Goal: Information Seeking & Learning: Learn about a topic

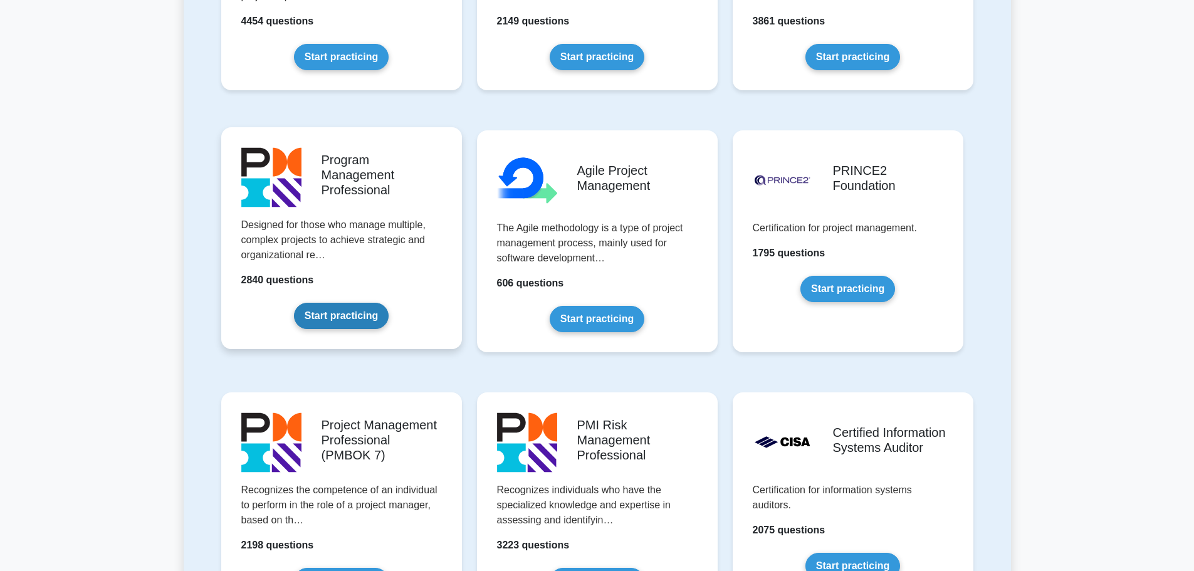
scroll to position [689, 0]
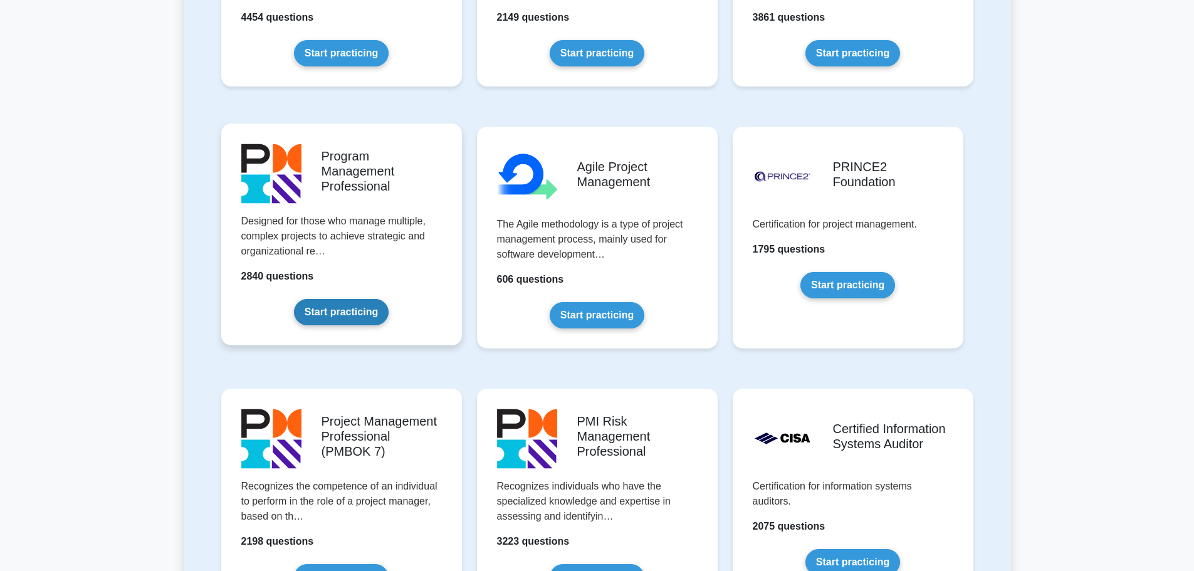
click at [358, 319] on link "Start practicing" at bounding box center [341, 312] width 95 height 26
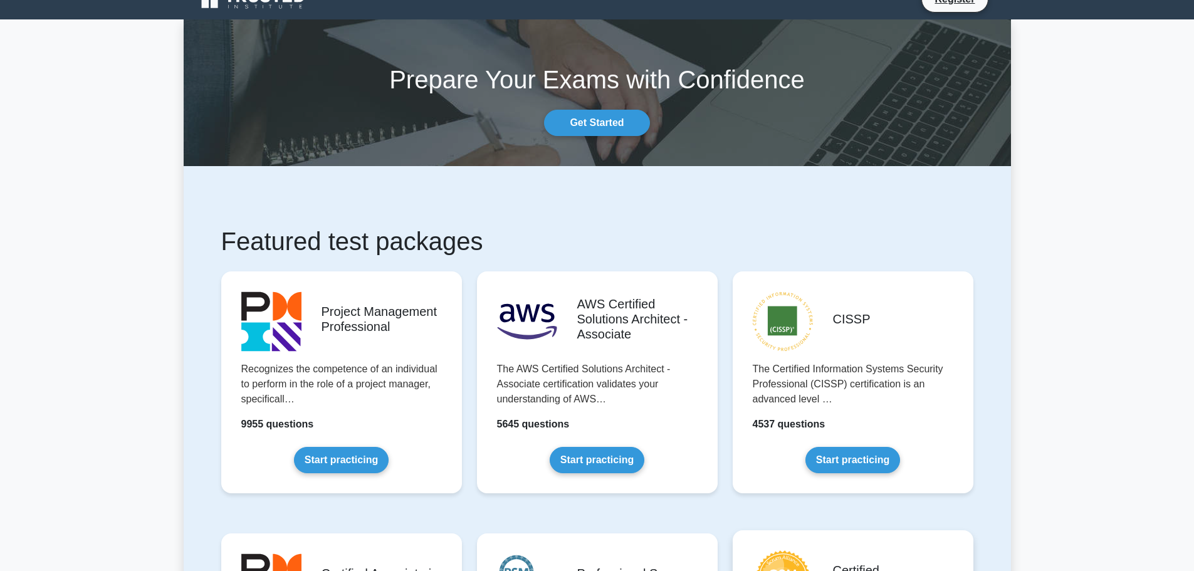
scroll to position [0, 0]
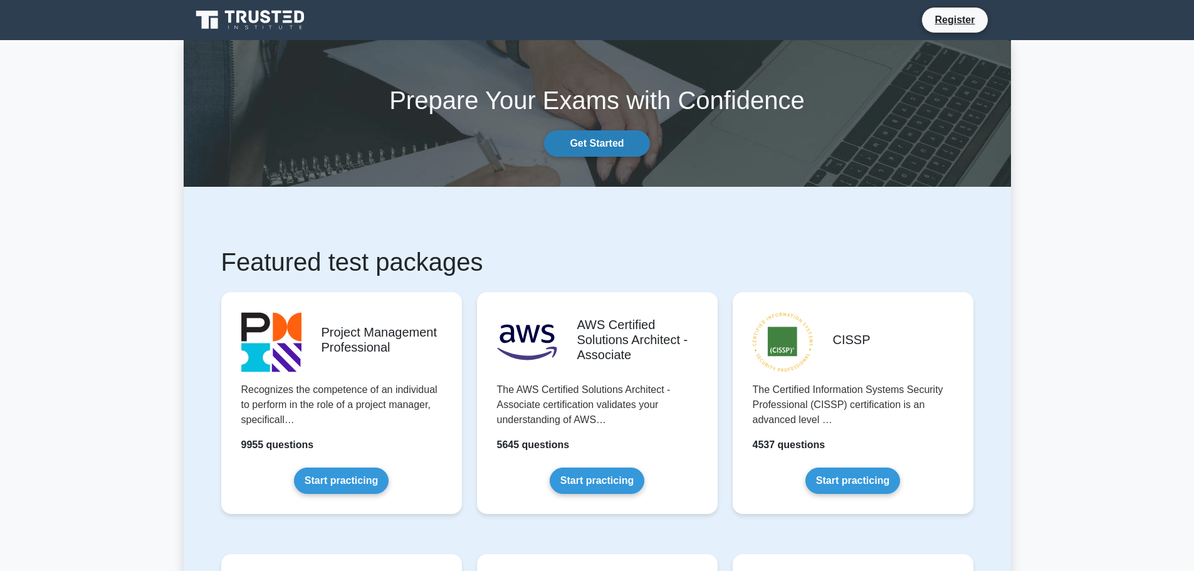
click at [585, 138] on link "Get Started" at bounding box center [596, 143] width 105 height 26
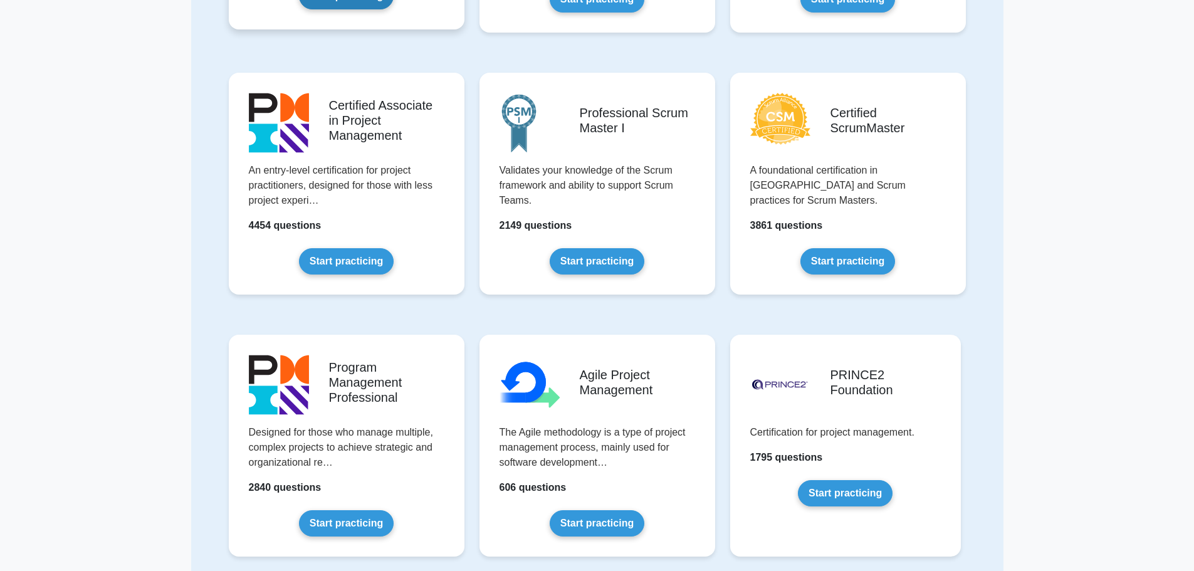
scroll to position [376, 0]
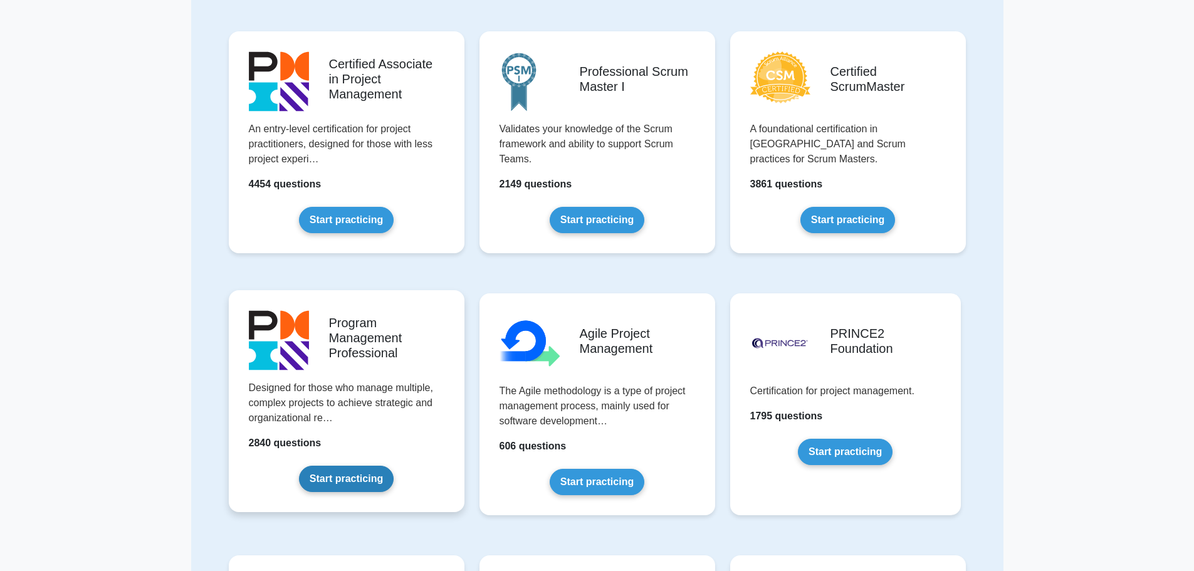
click at [361, 471] on link "Start practicing" at bounding box center [346, 479] width 95 height 26
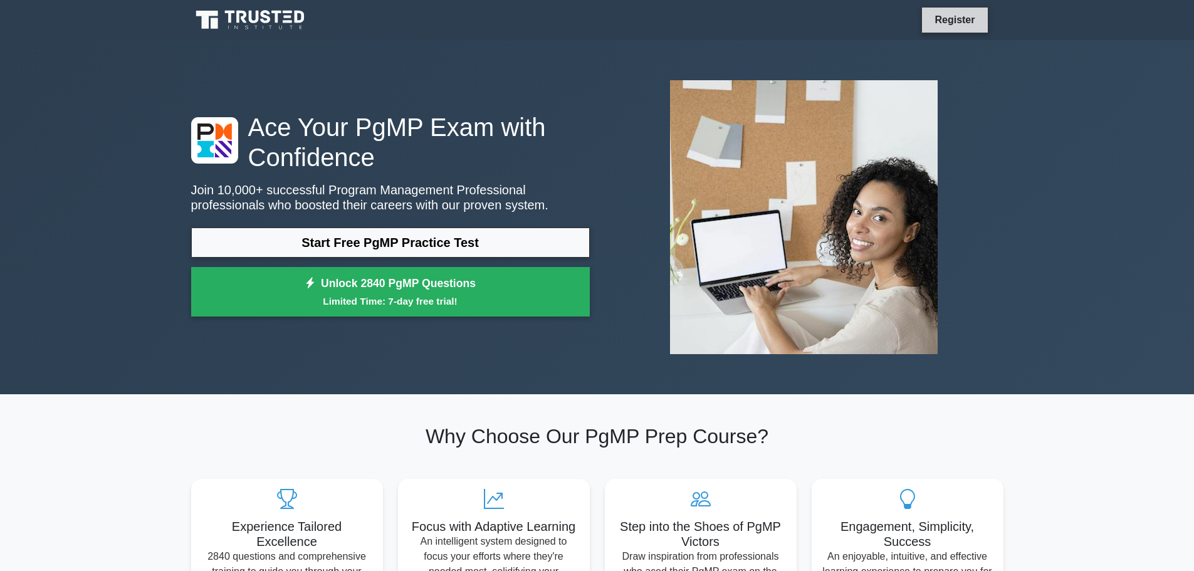
click at [970, 19] on link "Register" at bounding box center [954, 20] width 55 height 16
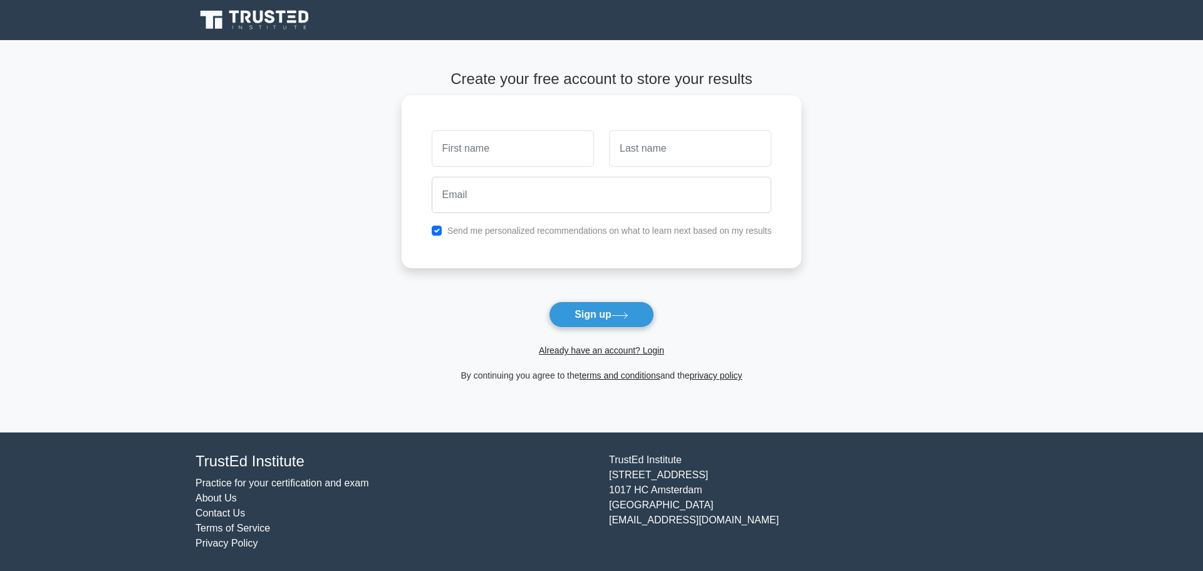
click at [526, 161] on input "text" at bounding box center [513, 148] width 162 height 36
type input "l"
type input "[PERSON_NAME]"
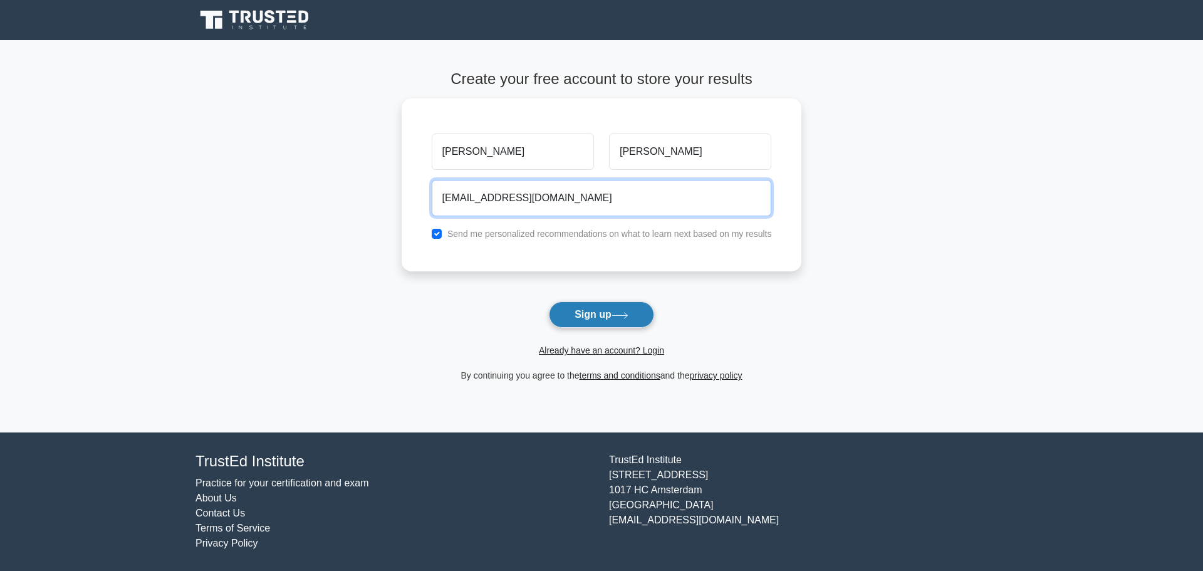
type input "lpietrandrea@hotmail.com"
click at [607, 322] on button "Sign up" at bounding box center [601, 314] width 105 height 26
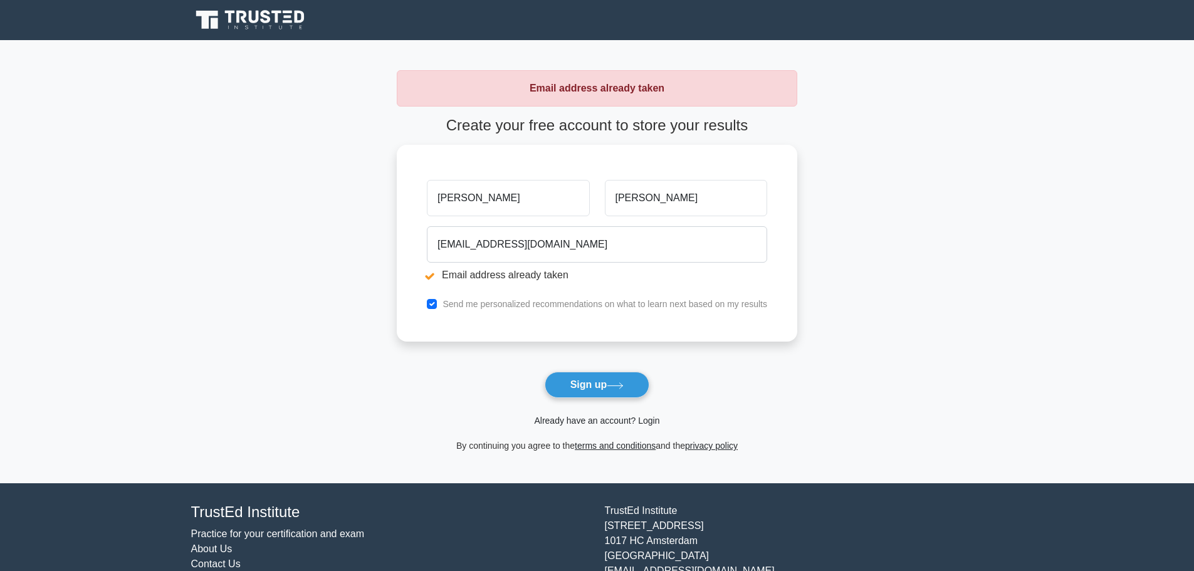
click at [606, 421] on link "Already have an account? Login" at bounding box center [596, 420] width 125 height 10
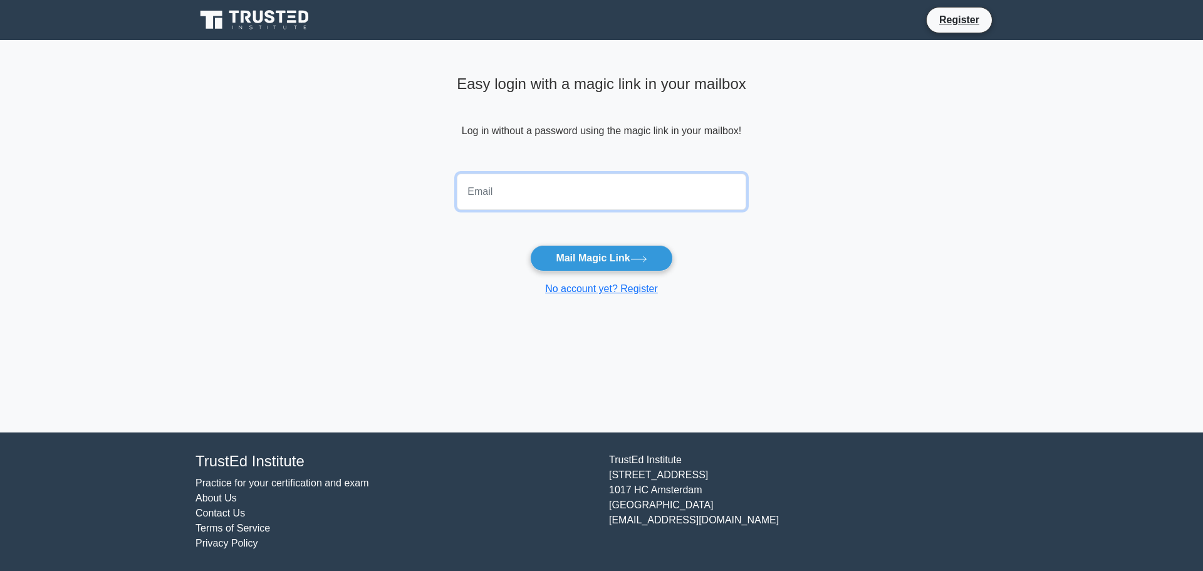
click at [534, 197] on input "email" at bounding box center [601, 192] width 289 height 36
type input "lpietrandrea@hotmail.com"
click at [646, 249] on button "Mail Magic Link" at bounding box center [601, 258] width 142 height 26
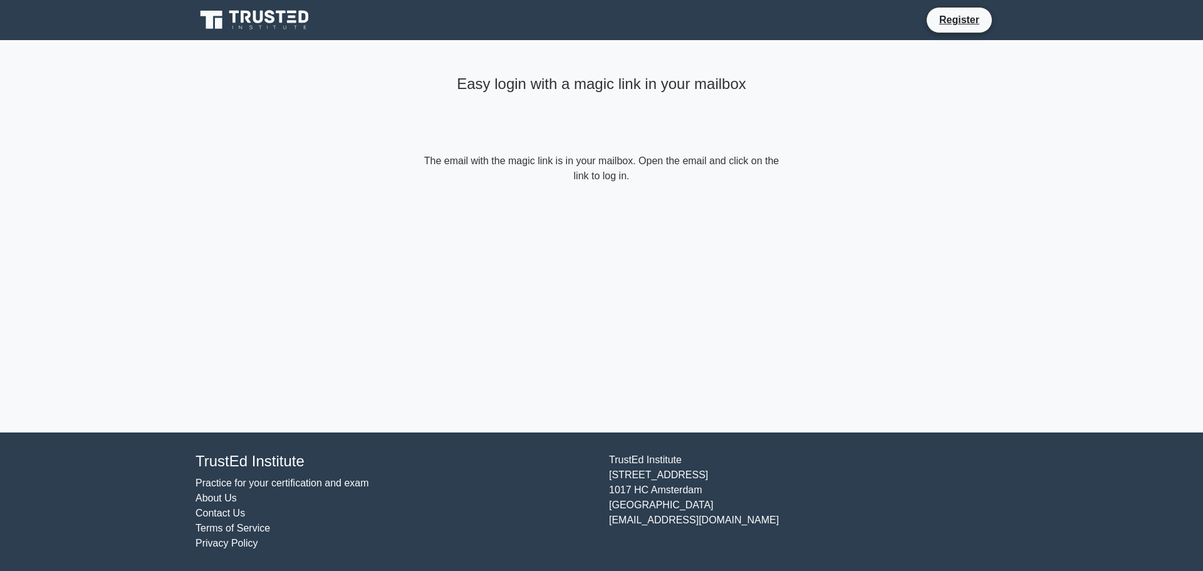
click at [0, 570] on nordpass-portal at bounding box center [0, 571] width 0 height 0
drag, startPoint x: 430, startPoint y: 162, endPoint x: 666, endPoint y: 176, distance: 236.6
click at [666, 176] on form "The email with the magic link is in your mailbox. Open the email and click on t…" at bounding box center [601, 169] width 361 height 30
click at [771, 160] on form "The email with the magic link is in your mailbox. Open the email and click on t…" at bounding box center [601, 169] width 361 height 30
click at [973, 14] on link "Register" at bounding box center [959, 20] width 55 height 16
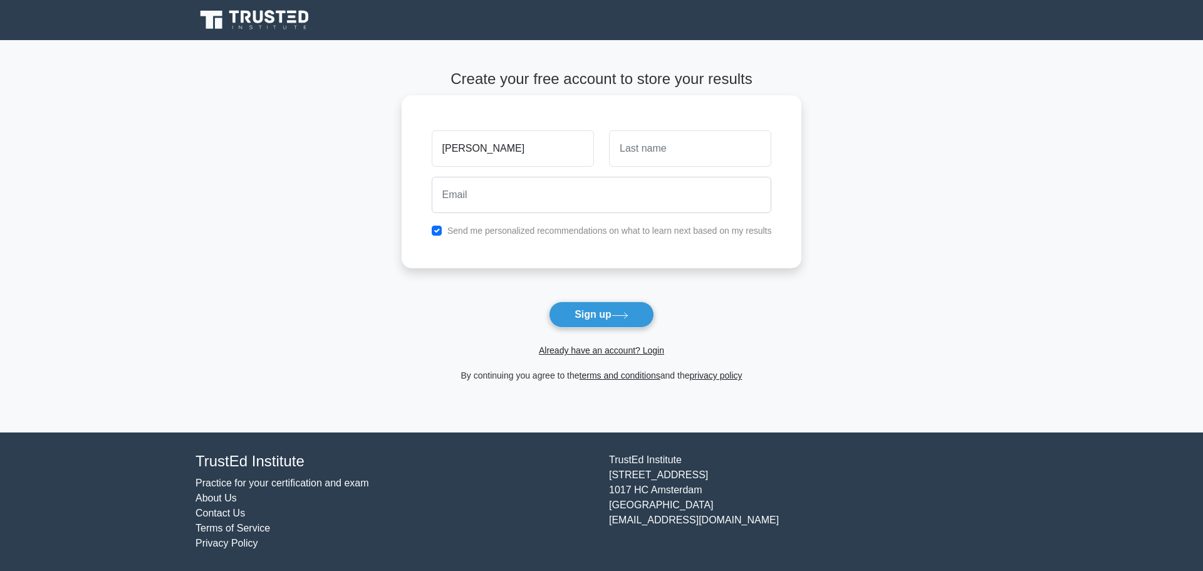
type input "[PERSON_NAME]"
type input "Pietrandrea"
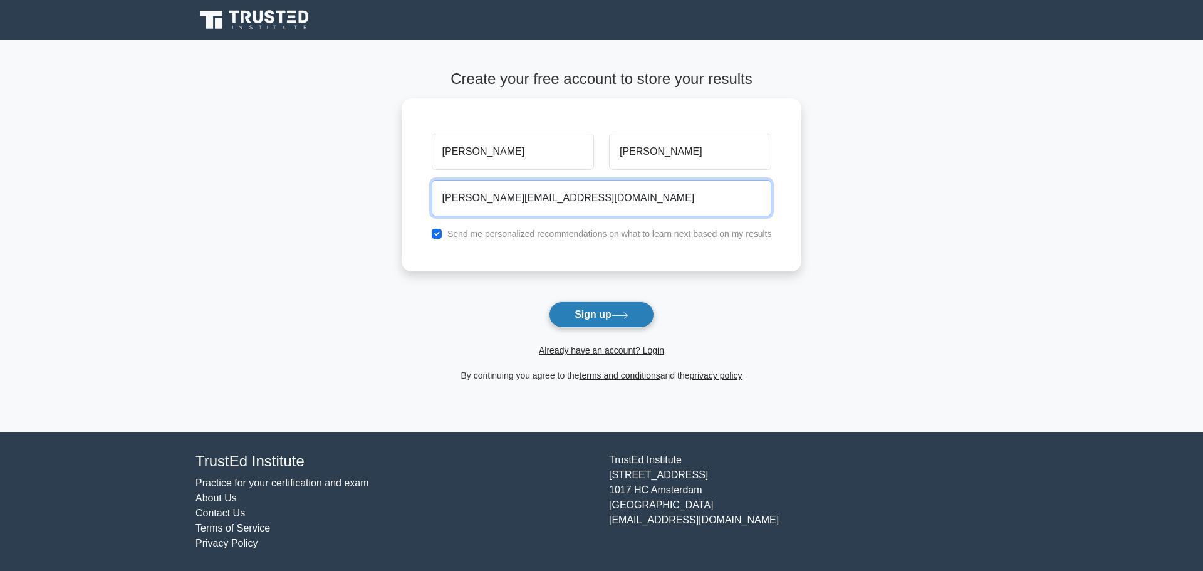
type input "pietrandrea.luca@gmail.com"
click at [614, 320] on button "Sign up" at bounding box center [601, 314] width 105 height 26
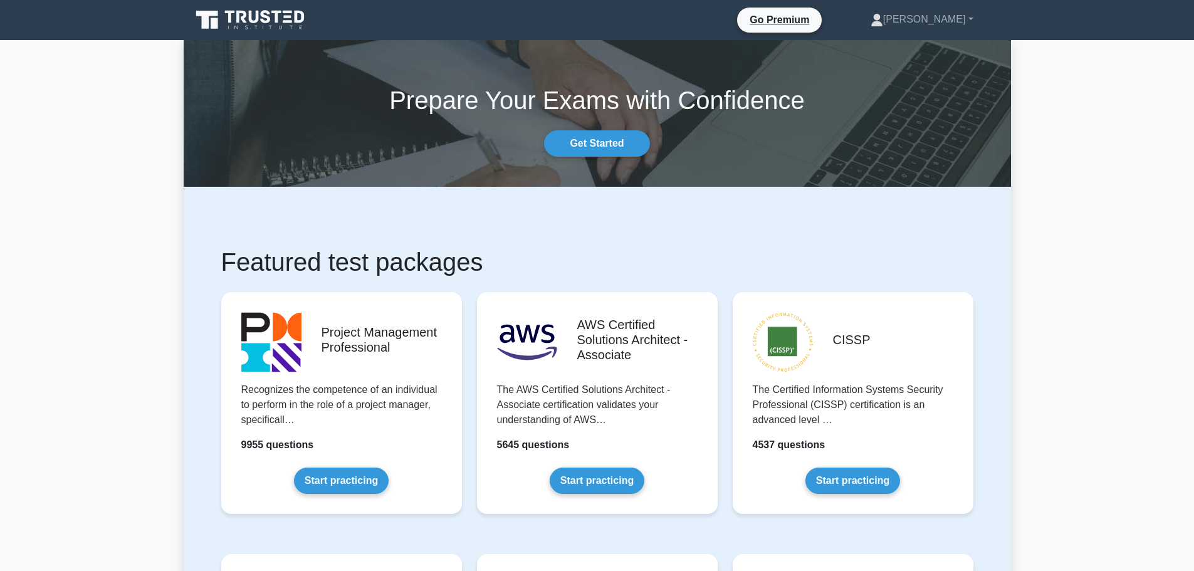
click at [962, 22] on link "[PERSON_NAME]" at bounding box center [921, 19] width 163 height 25
click at [816, 19] on link "Go Premium" at bounding box center [779, 20] width 75 height 16
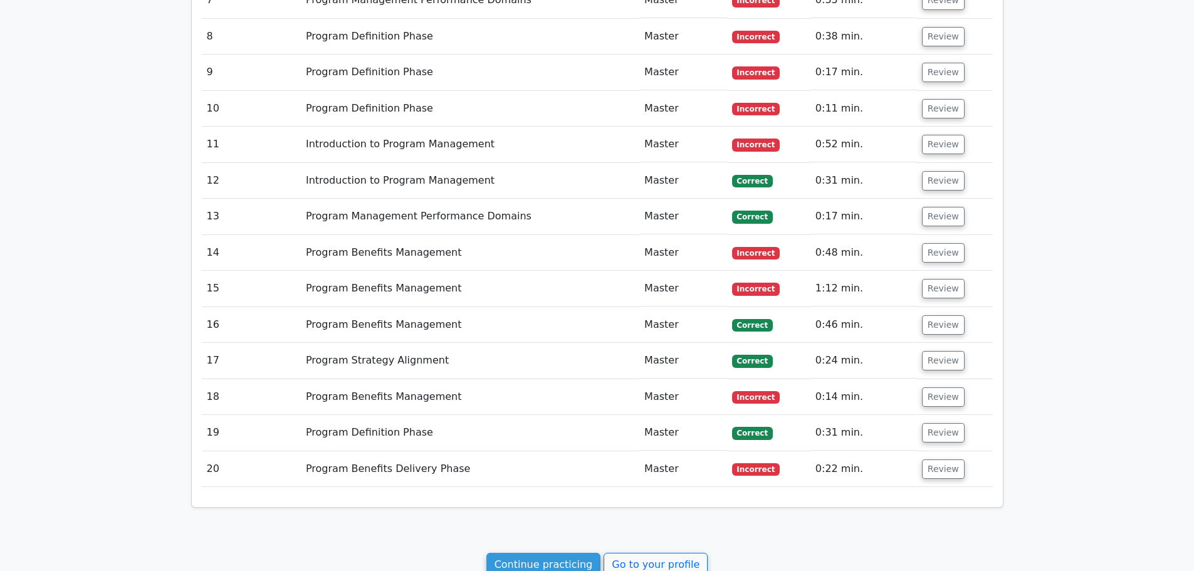
scroll to position [1712, 0]
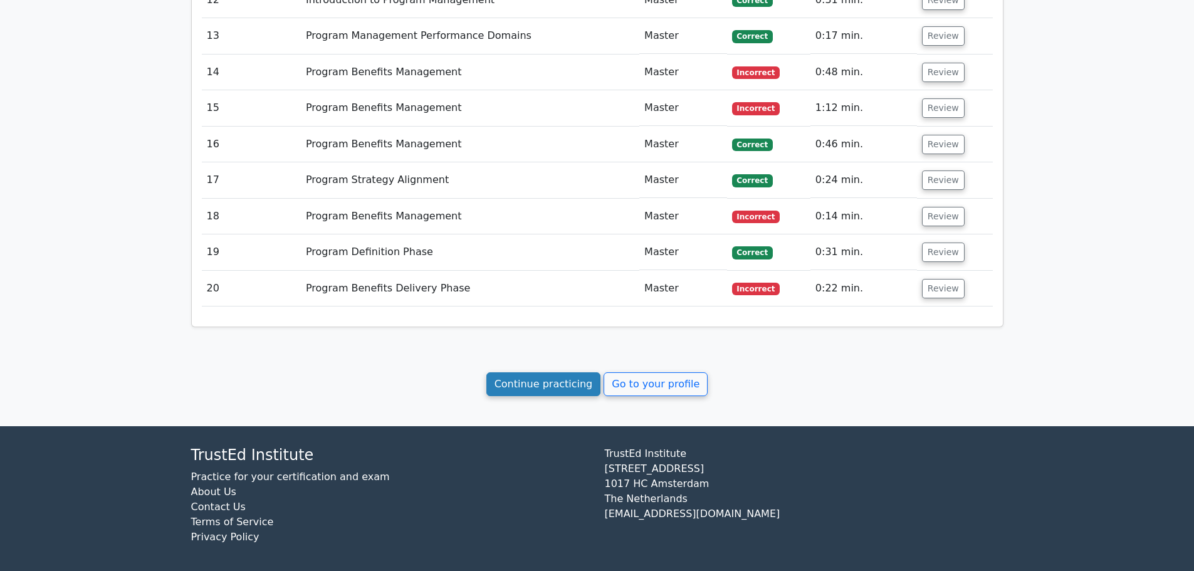
click at [567, 388] on link "Continue practicing" at bounding box center [543, 384] width 115 height 24
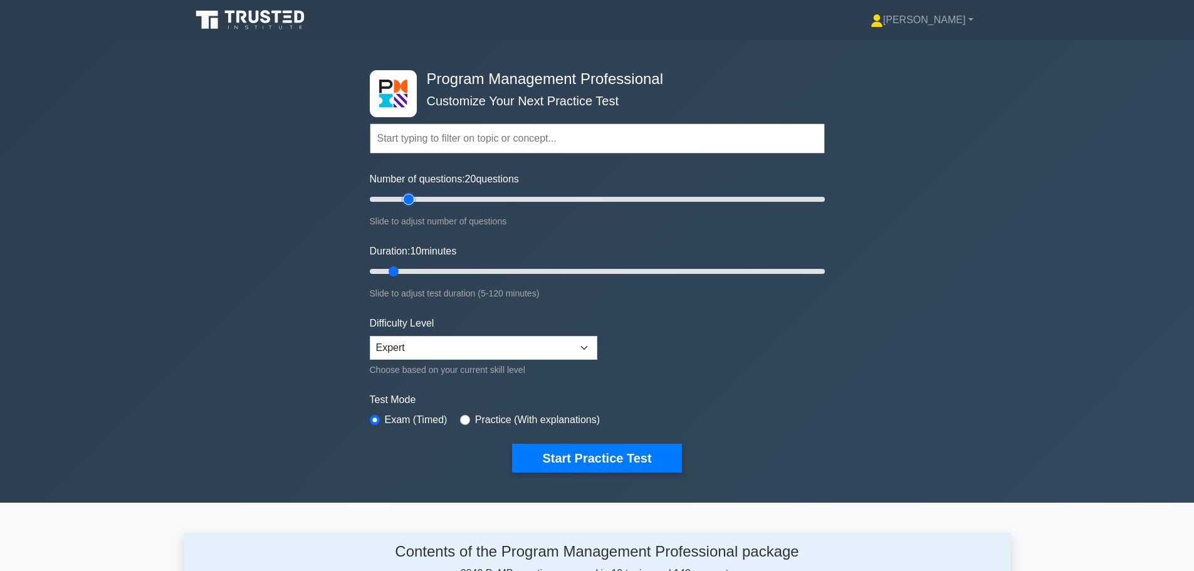
type input "20"
click at [404, 198] on input "Number of questions: 20 questions" at bounding box center [597, 199] width 455 height 15
click at [513, 420] on label "Practice (With explanations)" at bounding box center [537, 419] width 125 height 15
click at [460, 422] on input "radio" at bounding box center [465, 420] width 10 height 10
radio input "true"
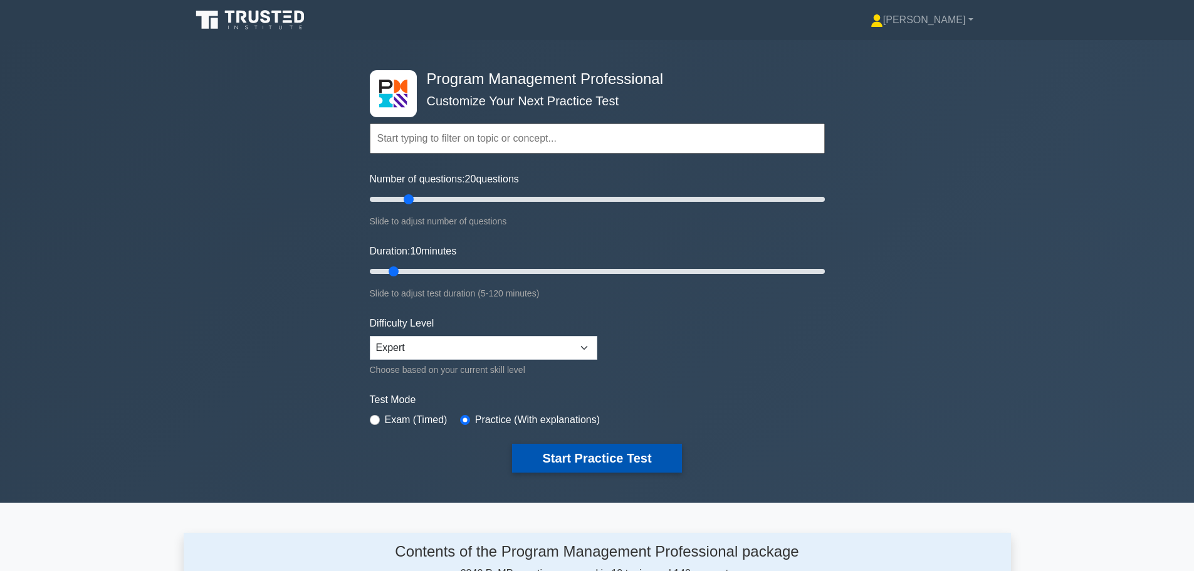
click at [565, 459] on button "Start Practice Test" at bounding box center [596, 458] width 169 height 29
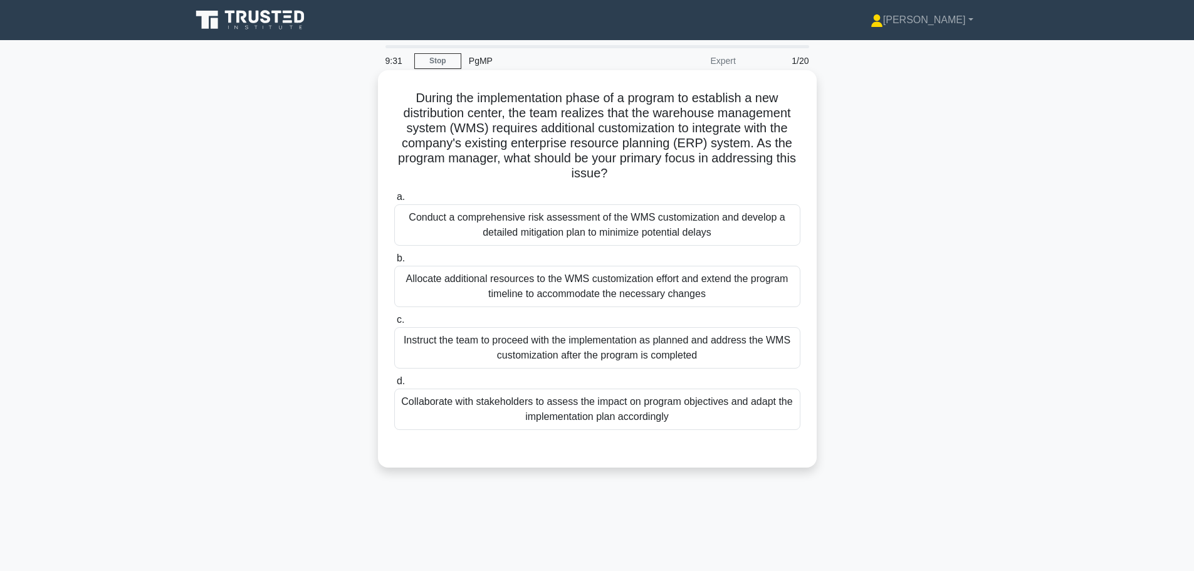
click at [605, 228] on div "Conduct a comprehensive risk assessment of the WMS customization and develop a …" at bounding box center [597, 224] width 406 height 41
click at [394, 201] on input "a. Conduct a comprehensive risk assessment of the WMS customization and develop…" at bounding box center [394, 197] width 0 height 8
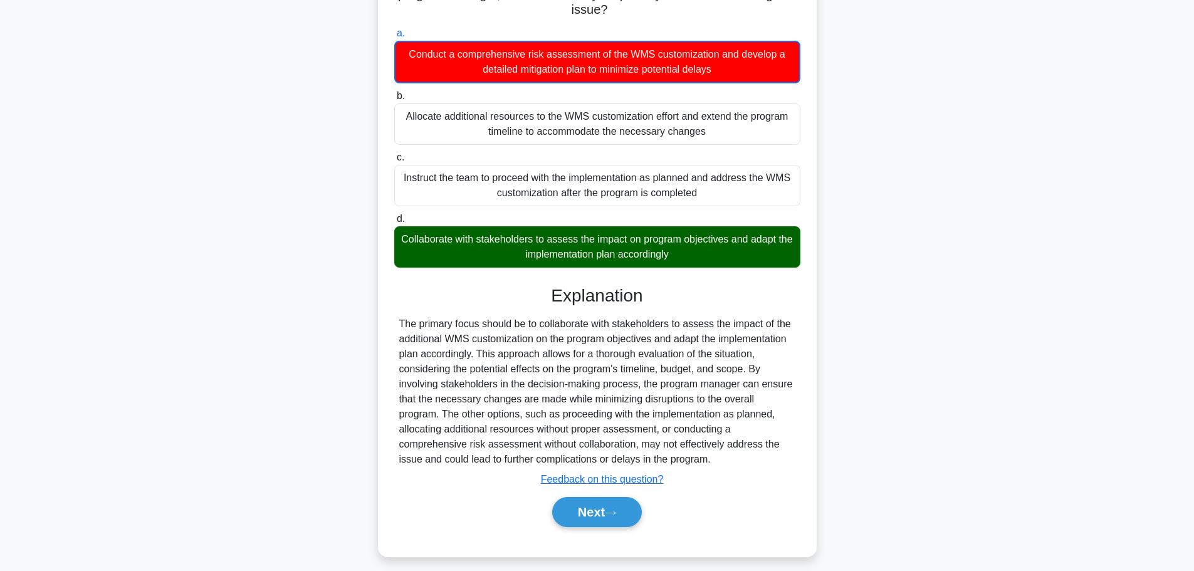
scroll to position [174, 0]
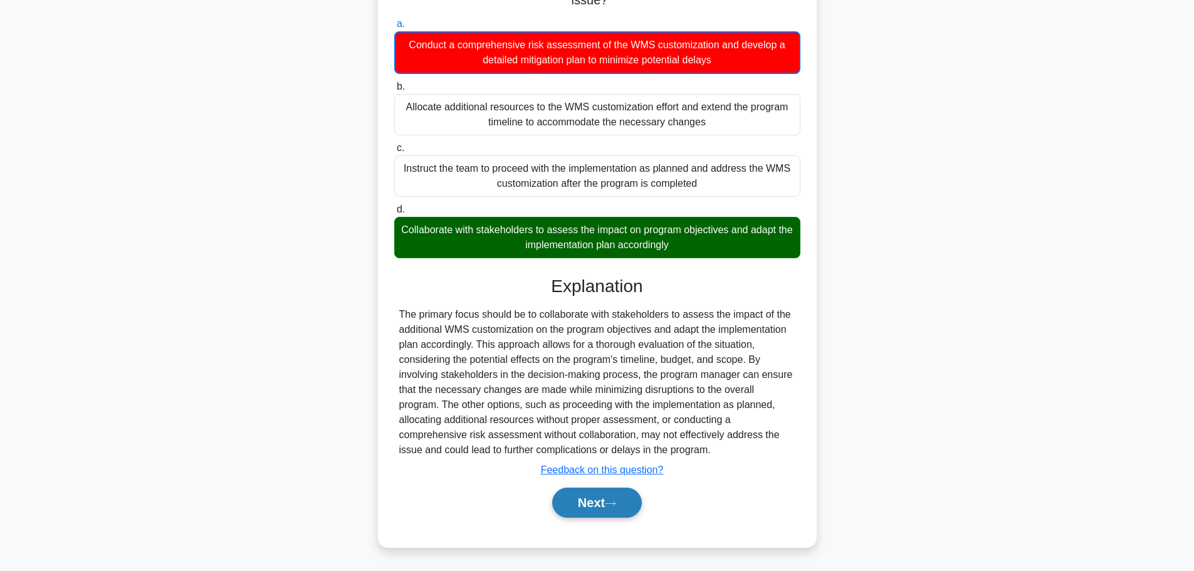
click at [588, 501] on button "Next" at bounding box center [597, 502] width 90 height 30
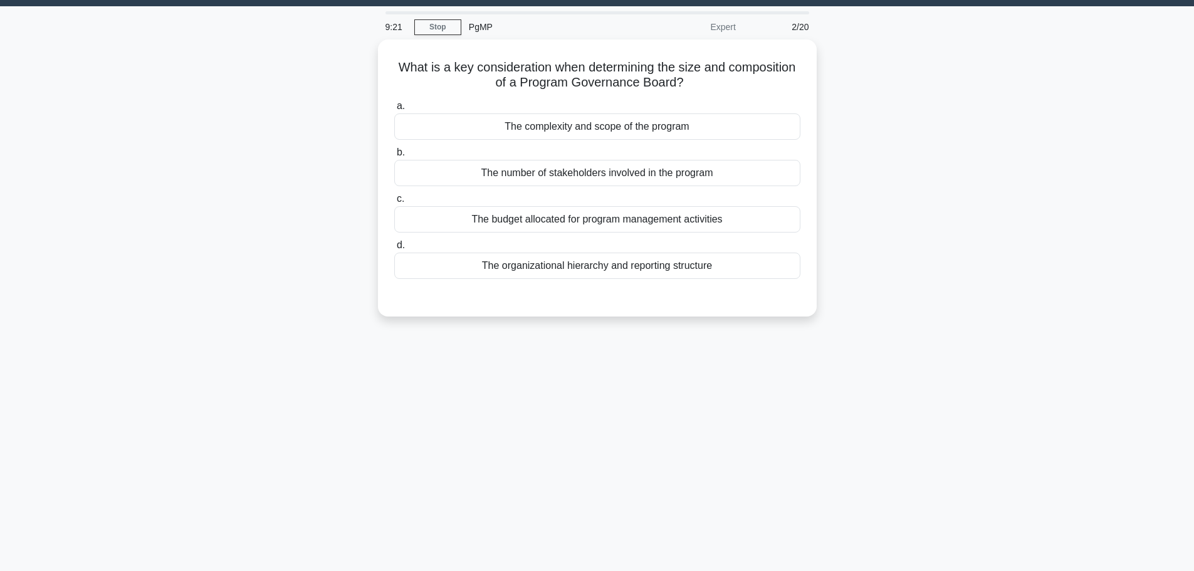
scroll to position [0, 0]
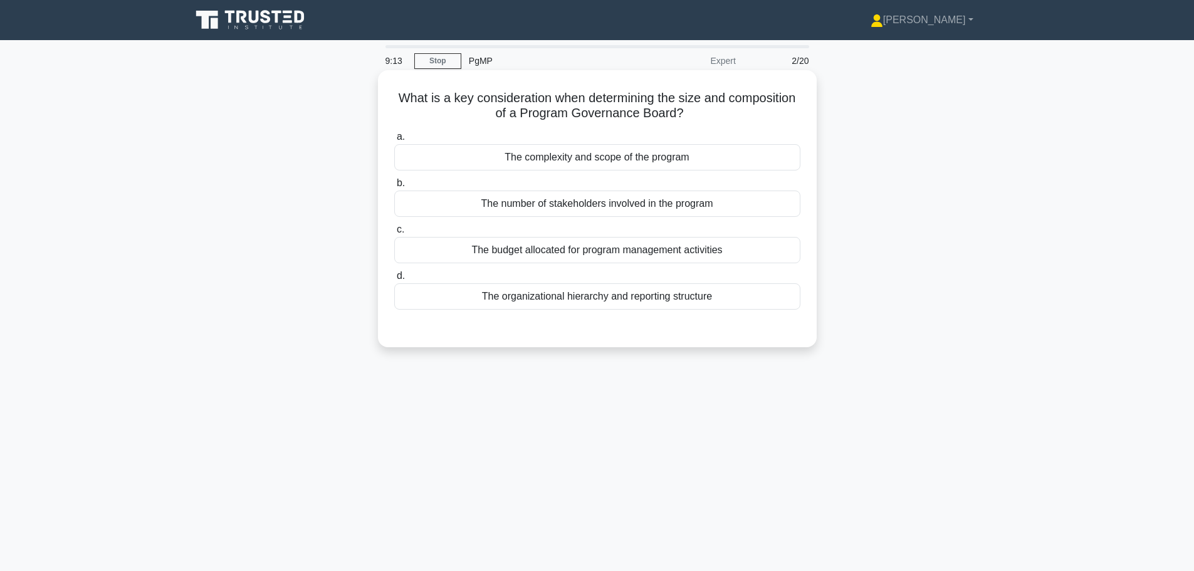
click at [680, 212] on div "The number of stakeholders involved in the program" at bounding box center [597, 203] width 406 height 26
click at [394, 187] on input "b. The number of stakeholders involved in the program" at bounding box center [394, 183] width 0 height 8
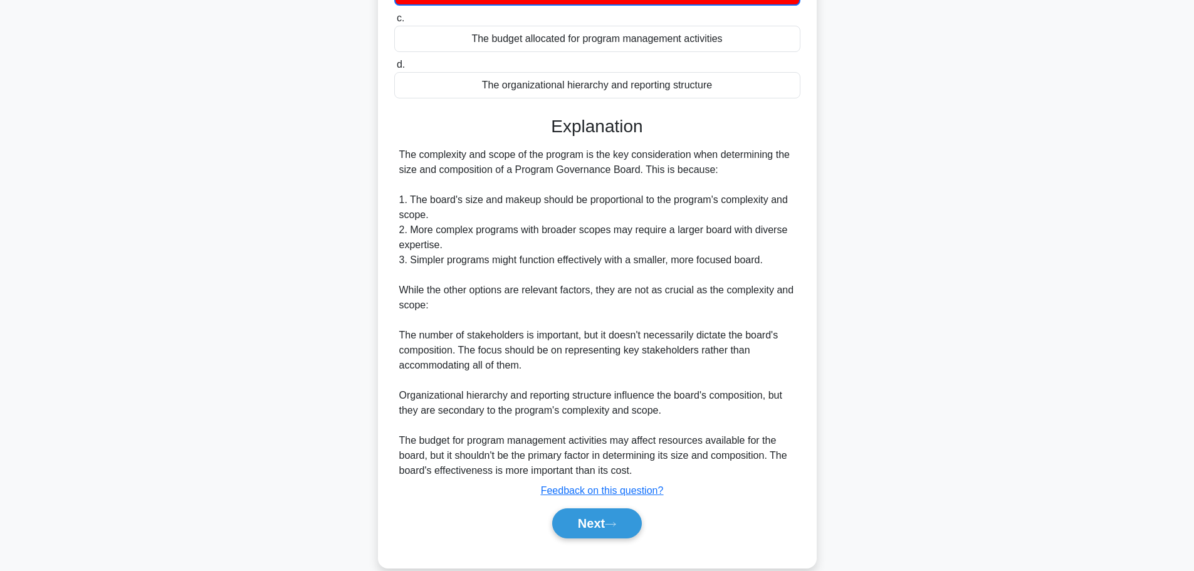
scroll to position [234, 0]
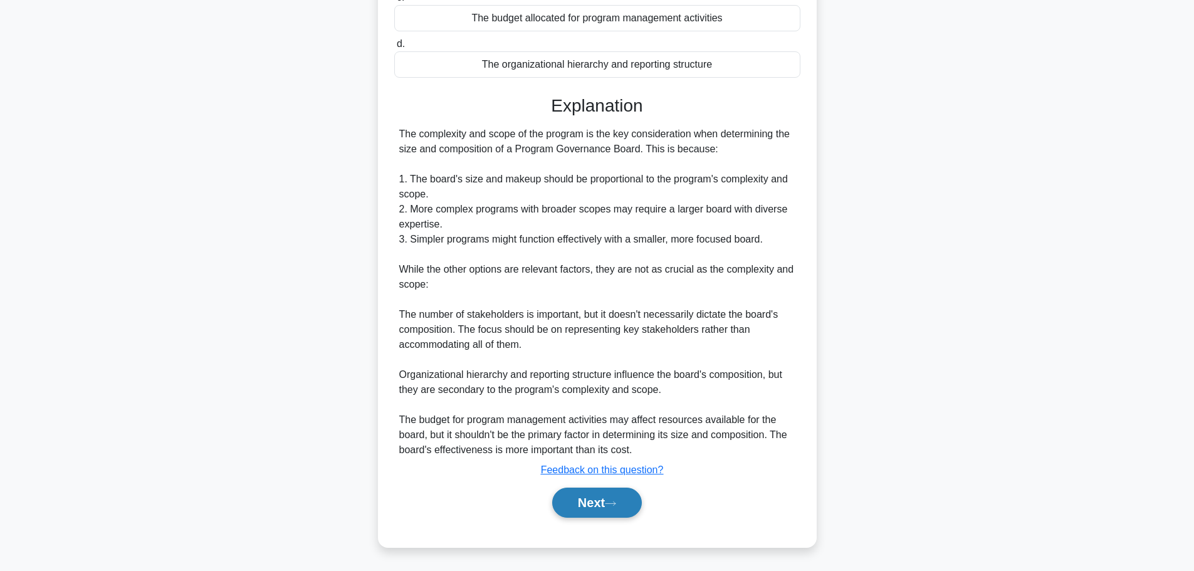
click at [595, 507] on button "Next" at bounding box center [597, 502] width 90 height 30
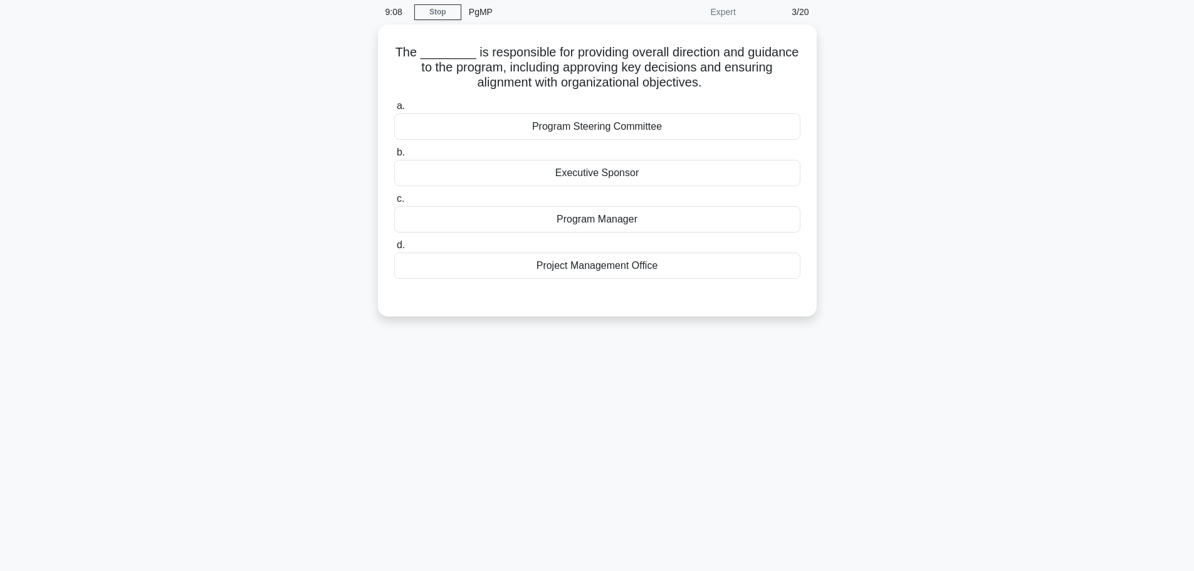
scroll to position [0, 0]
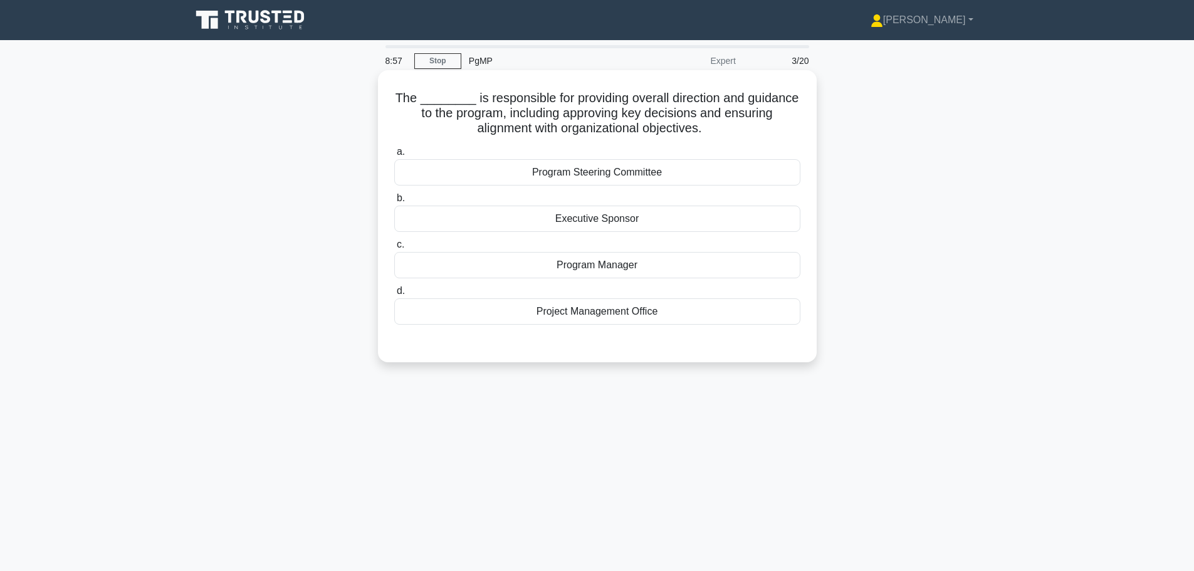
click at [596, 182] on div "Program Steering Committee" at bounding box center [597, 172] width 406 height 26
click at [394, 156] on input "a. Program Steering Committee" at bounding box center [394, 152] width 0 height 8
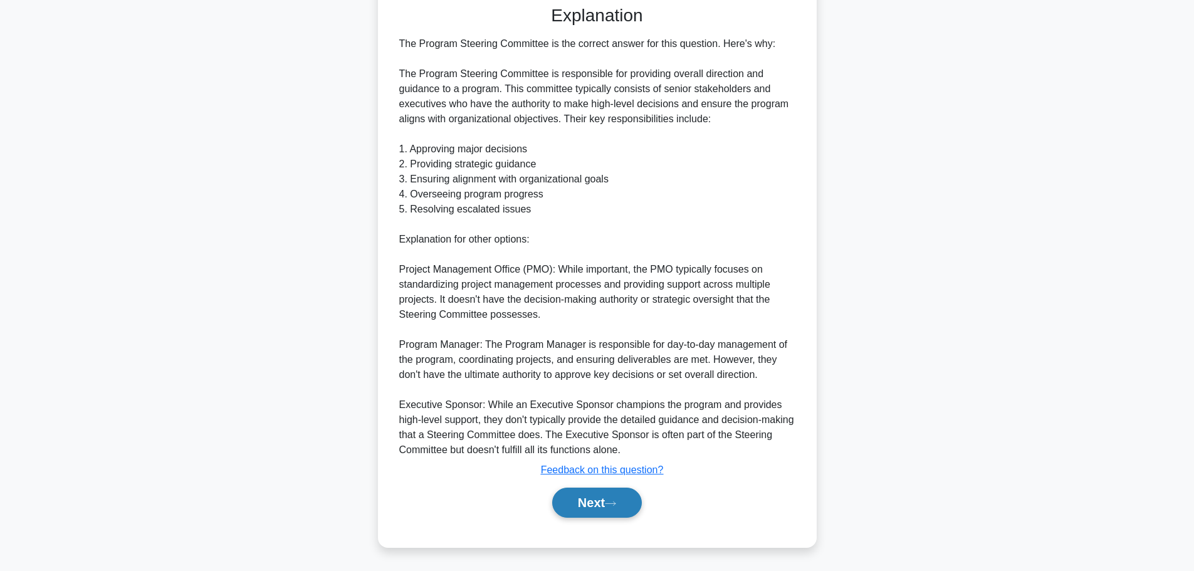
click at [587, 507] on button "Next" at bounding box center [597, 502] width 90 height 30
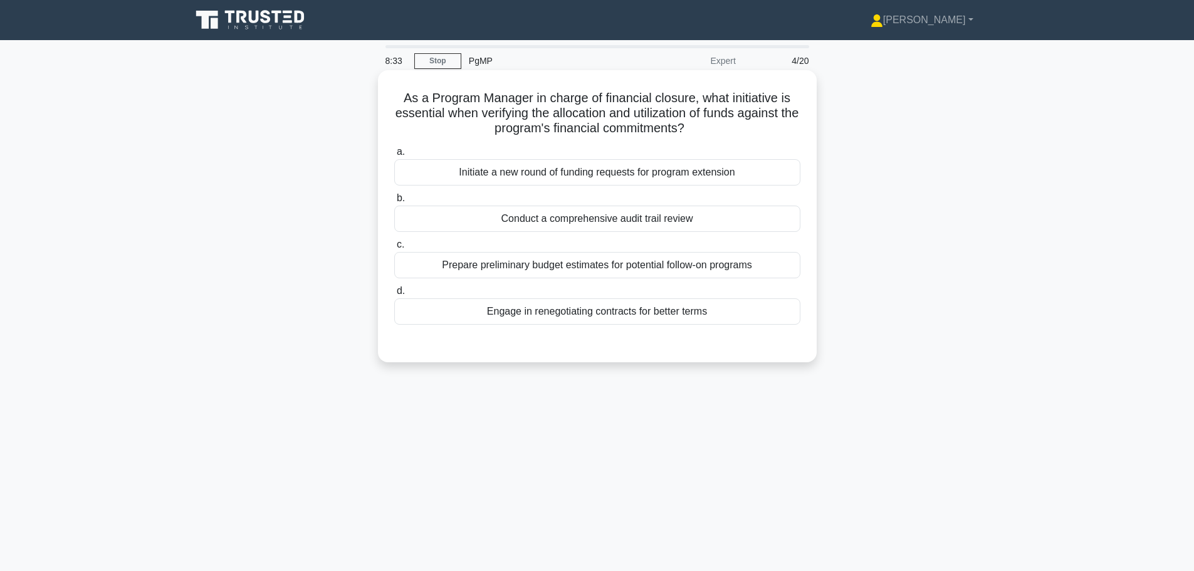
click at [562, 218] on div "Conduct a comprehensive audit trail review" at bounding box center [597, 219] width 406 height 26
click at [394, 202] on input "b. Conduct a comprehensive audit trail review" at bounding box center [394, 198] width 0 height 8
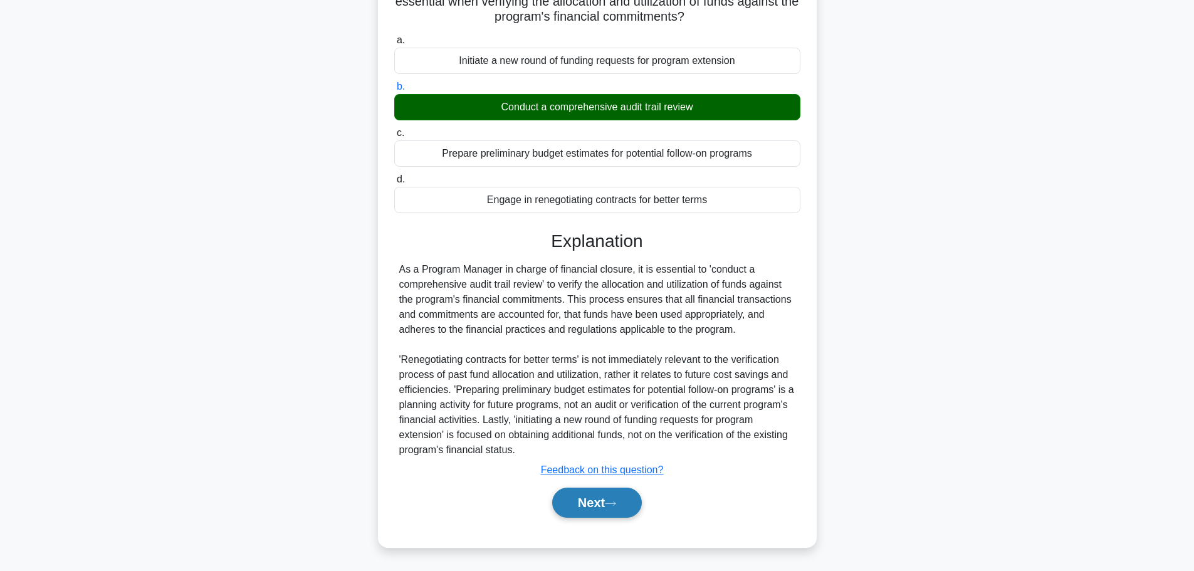
click at [578, 512] on button "Next" at bounding box center [597, 502] width 90 height 30
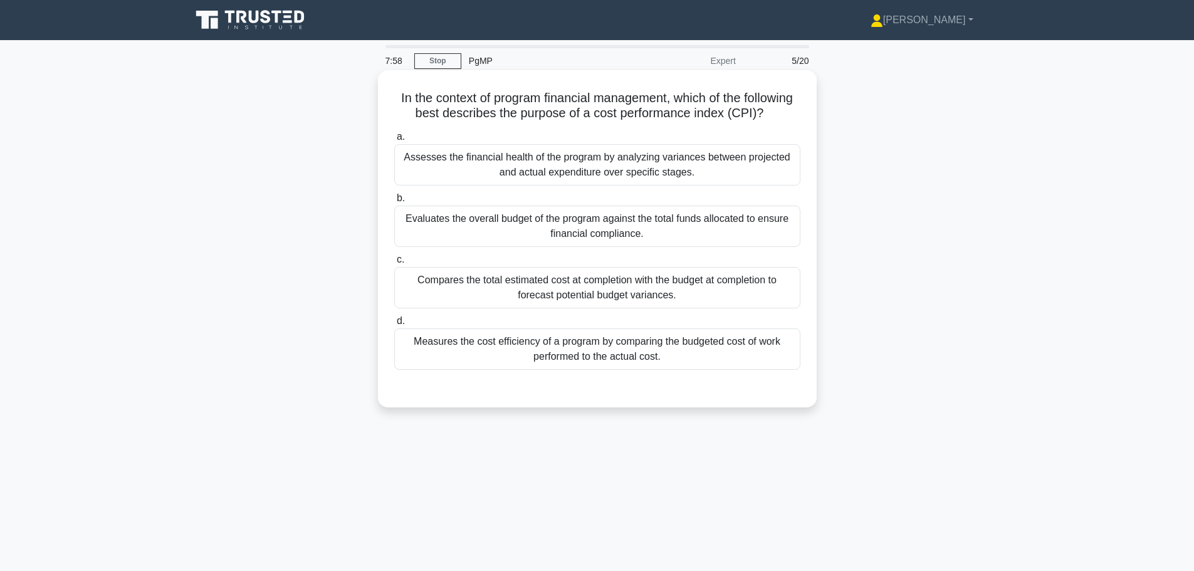
click at [580, 364] on div "Measures the cost efficiency of a program by comparing the budgeted cost of wor…" at bounding box center [597, 348] width 406 height 41
click at [394, 325] on input "d. Measures the cost efficiency of a program by comparing the budgeted cost of …" at bounding box center [394, 321] width 0 height 8
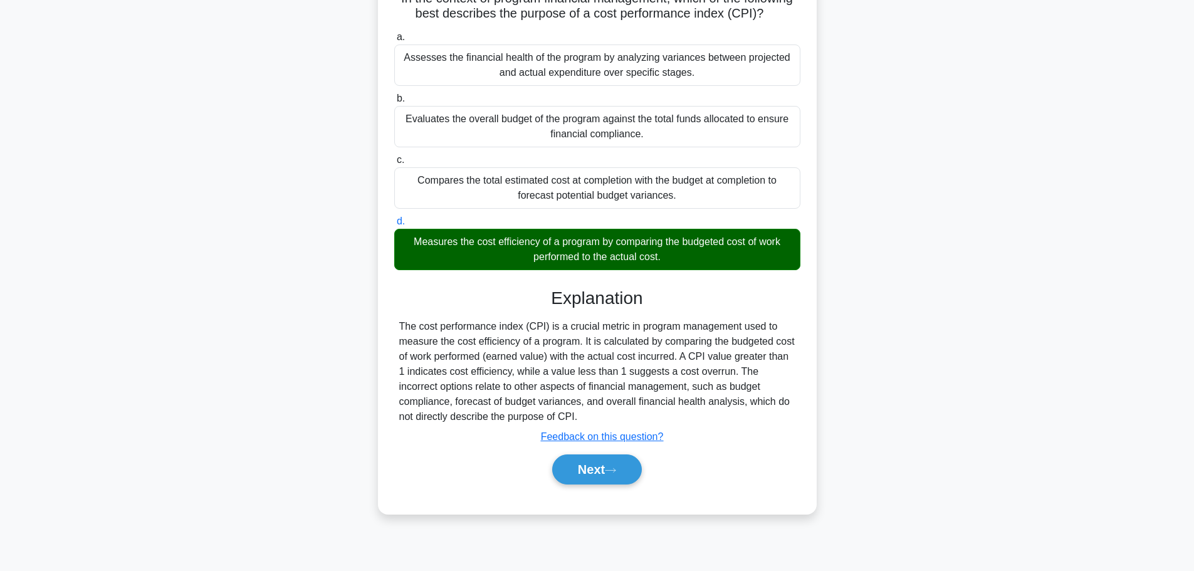
scroll to position [106, 0]
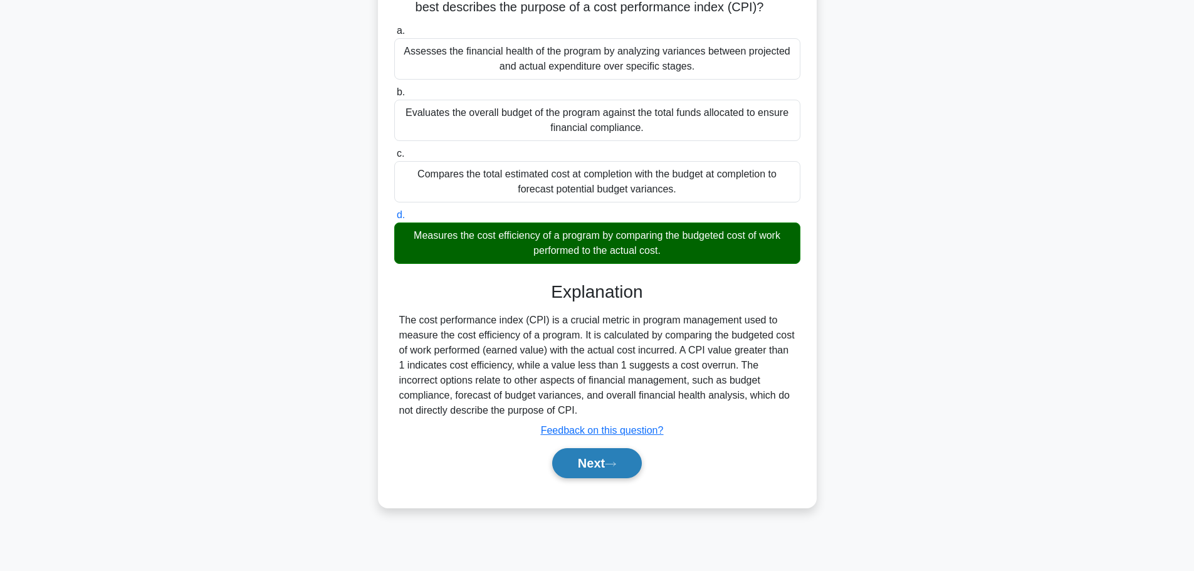
click at [595, 478] on button "Next" at bounding box center [597, 463] width 90 height 30
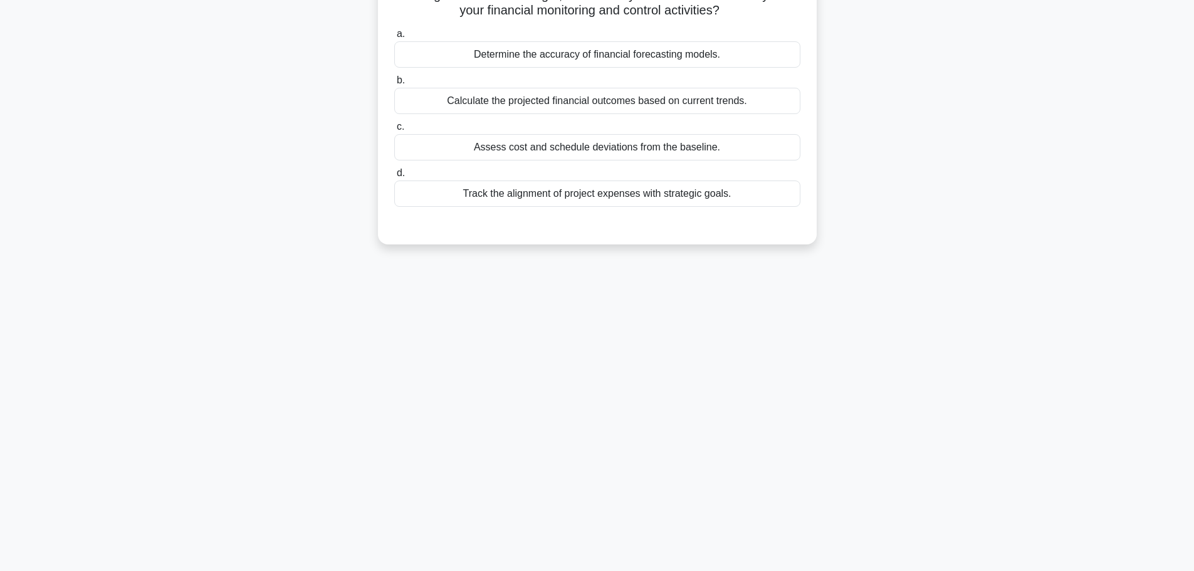
scroll to position [0, 0]
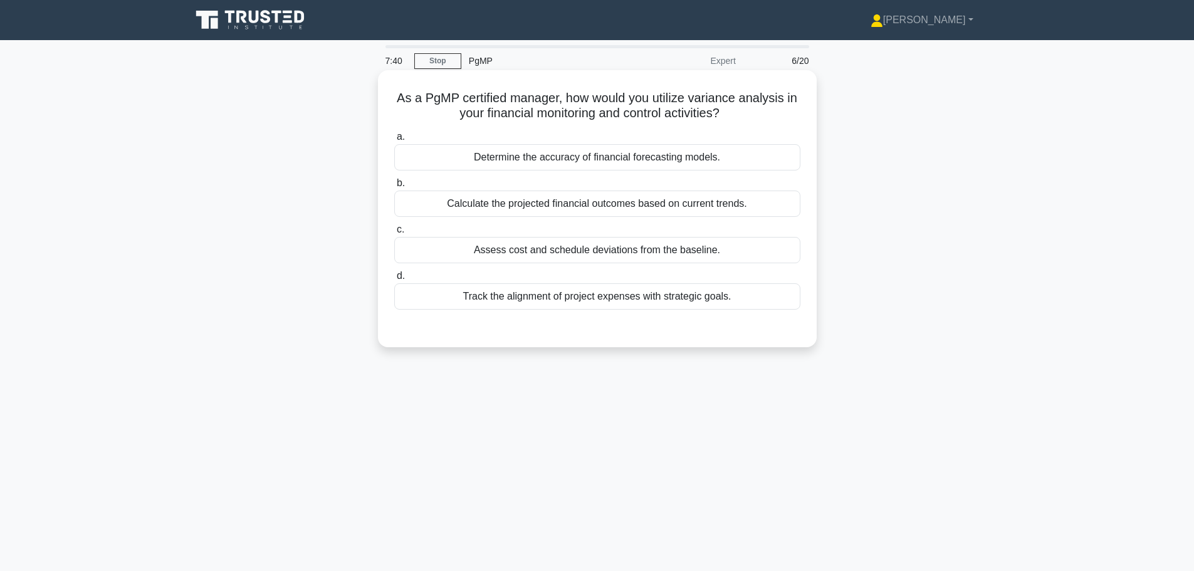
click at [588, 211] on div "Calculate the projected financial outcomes based on current trends." at bounding box center [597, 203] width 406 height 26
click at [394, 187] on input "b. Calculate the projected financial outcomes based on current trends." at bounding box center [394, 183] width 0 height 8
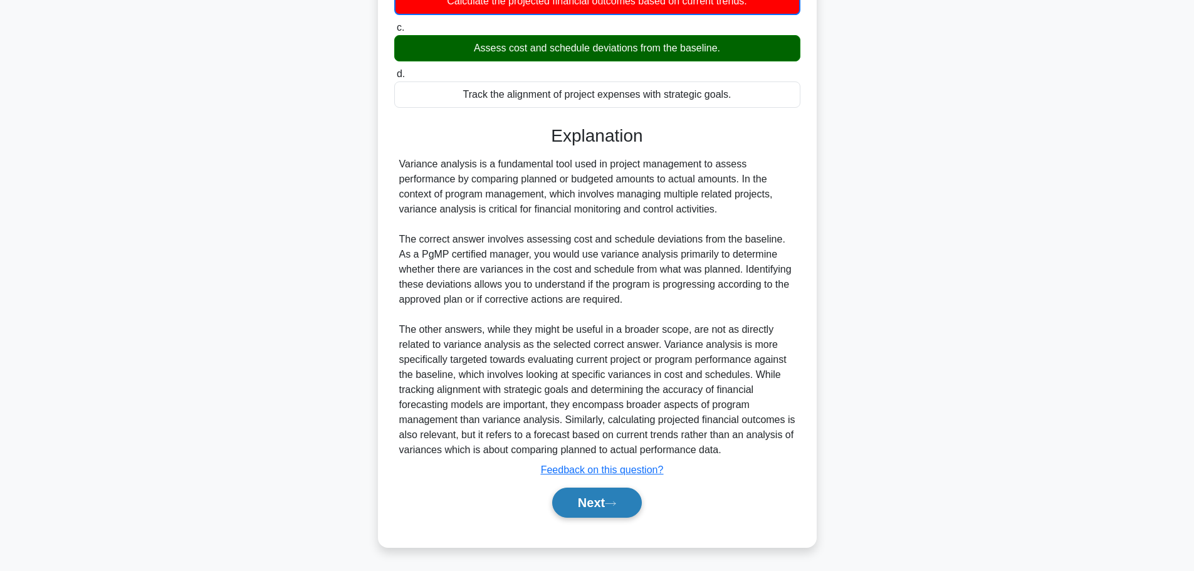
click at [598, 499] on button "Next" at bounding box center [597, 502] width 90 height 30
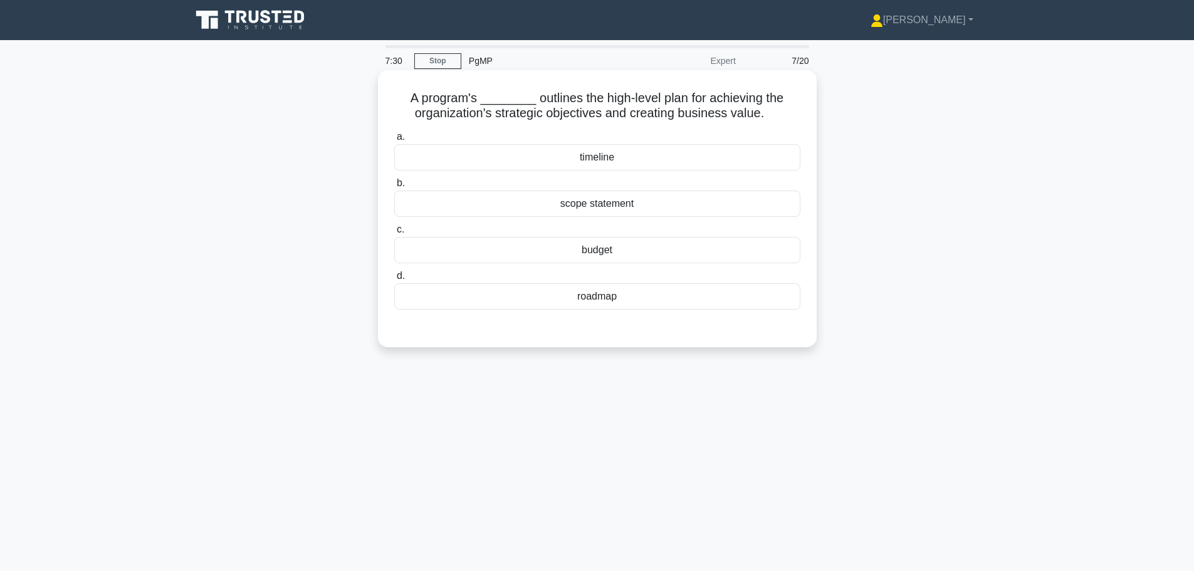
click at [606, 297] on div "roadmap" at bounding box center [597, 296] width 406 height 26
click at [394, 280] on input "d. roadmap" at bounding box center [394, 276] width 0 height 8
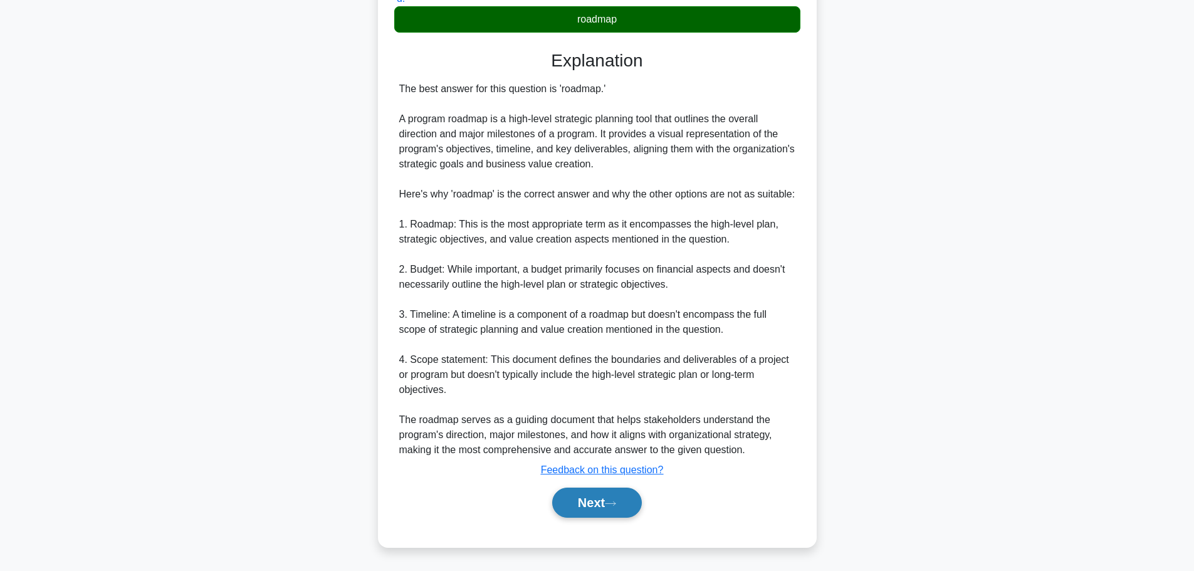
click at [601, 502] on button "Next" at bounding box center [597, 502] width 90 height 30
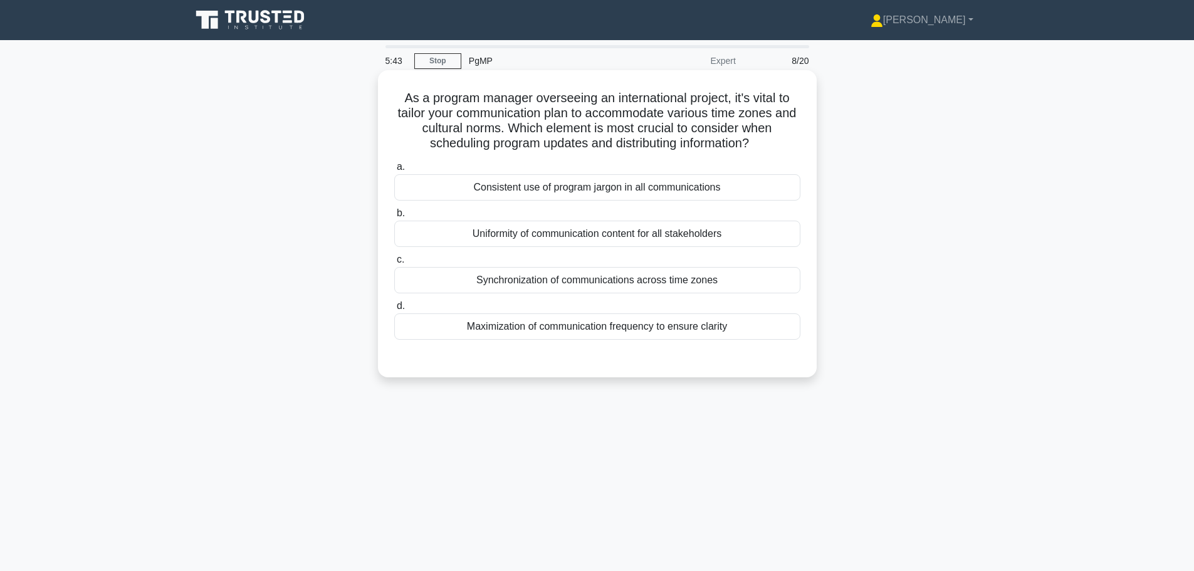
click at [688, 286] on div "Synchronization of communications across time zones" at bounding box center [597, 280] width 406 height 26
click at [394, 264] on input "c. Synchronization of communications across time zones" at bounding box center [394, 260] width 0 height 8
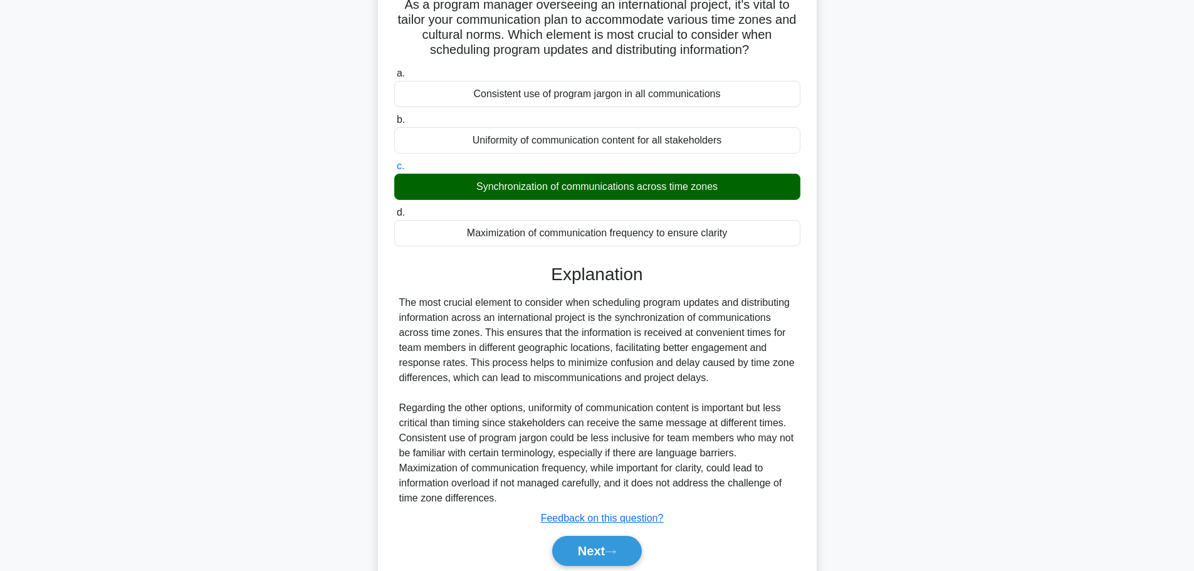
scroll to position [142, 0]
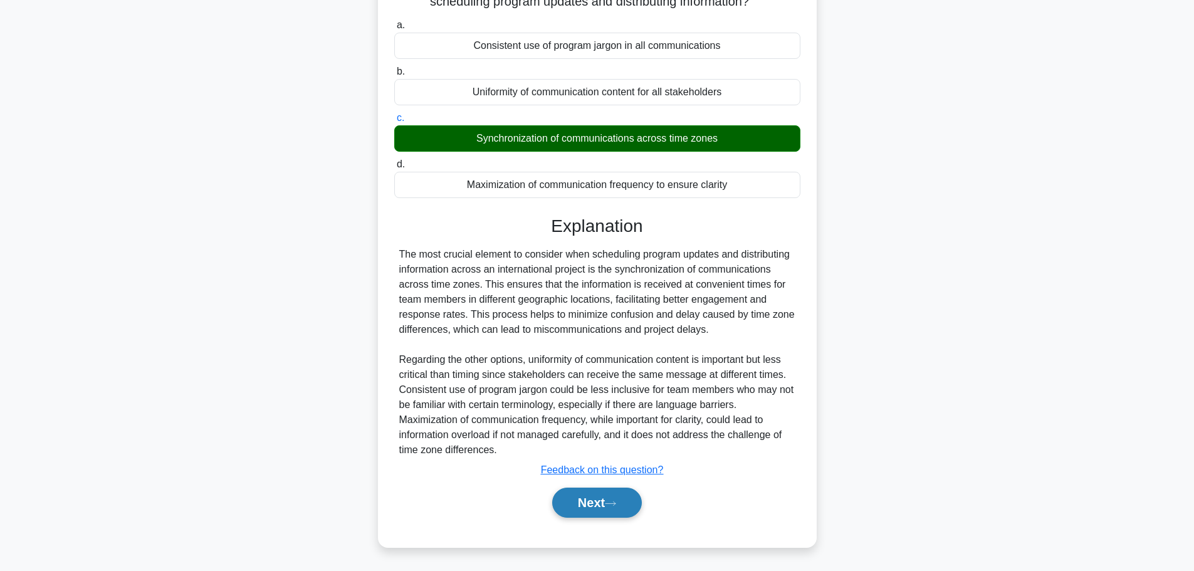
click at [608, 502] on button "Next" at bounding box center [597, 502] width 90 height 30
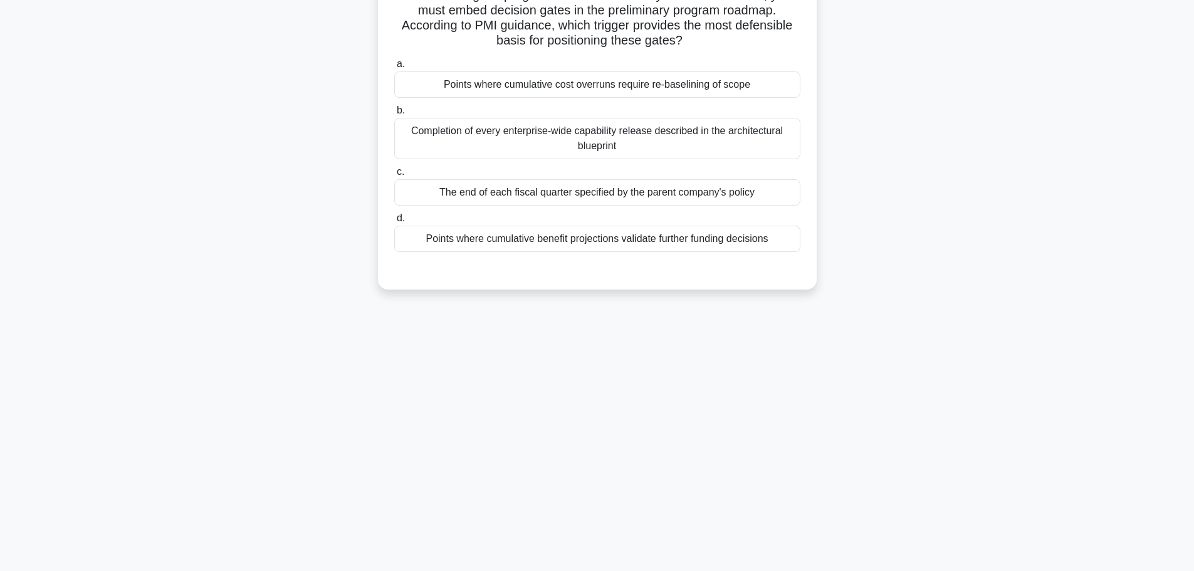
scroll to position [0, 0]
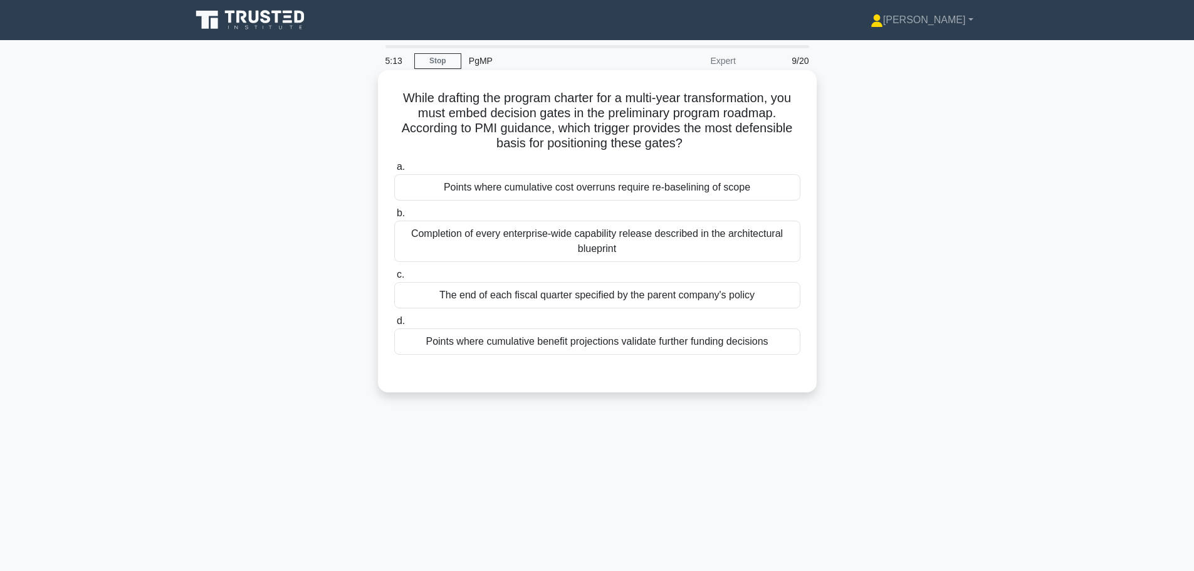
click at [521, 353] on div "Points where cumulative benefit projections validate further funding decisions" at bounding box center [597, 341] width 406 height 26
click at [394, 325] on input "d. Points where cumulative benefit projections validate further funding decisio…" at bounding box center [394, 321] width 0 height 8
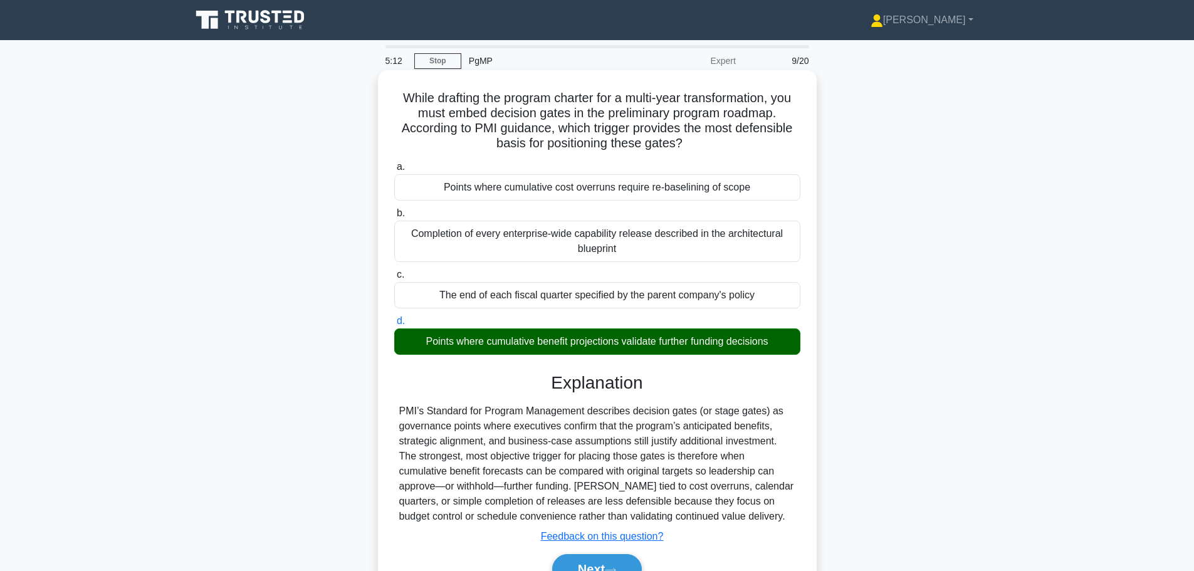
scroll to position [106, 0]
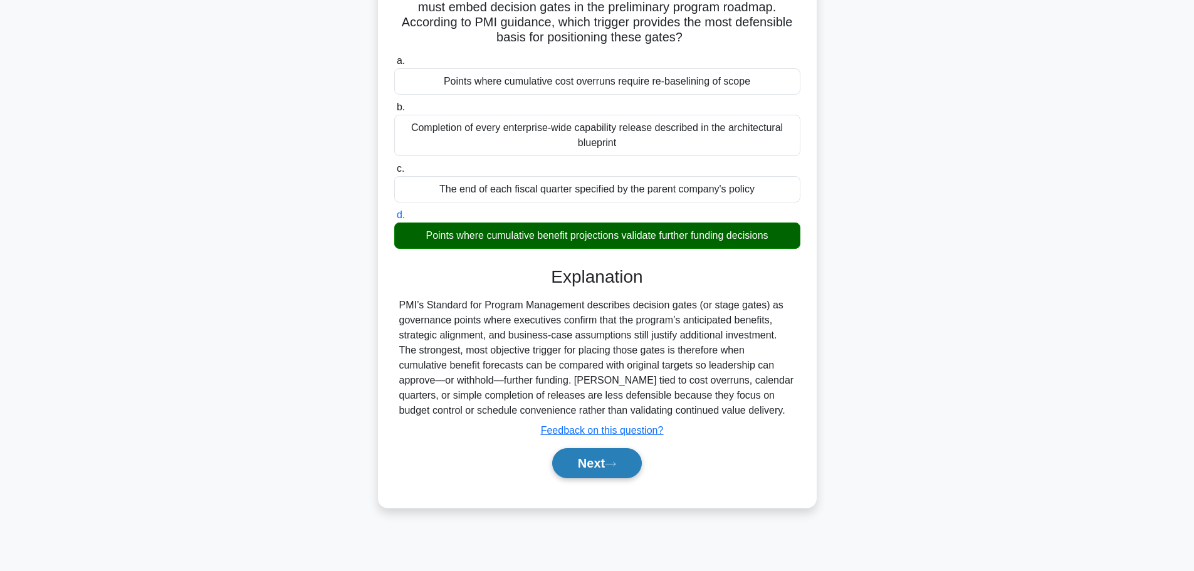
click at [583, 461] on button "Next" at bounding box center [597, 463] width 90 height 30
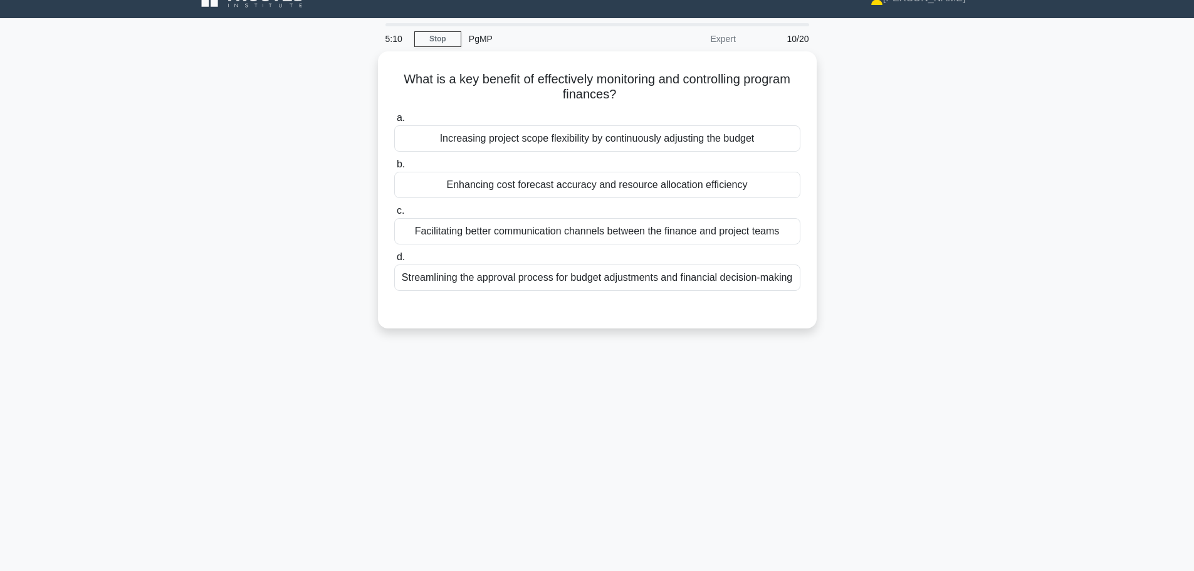
scroll to position [0, 0]
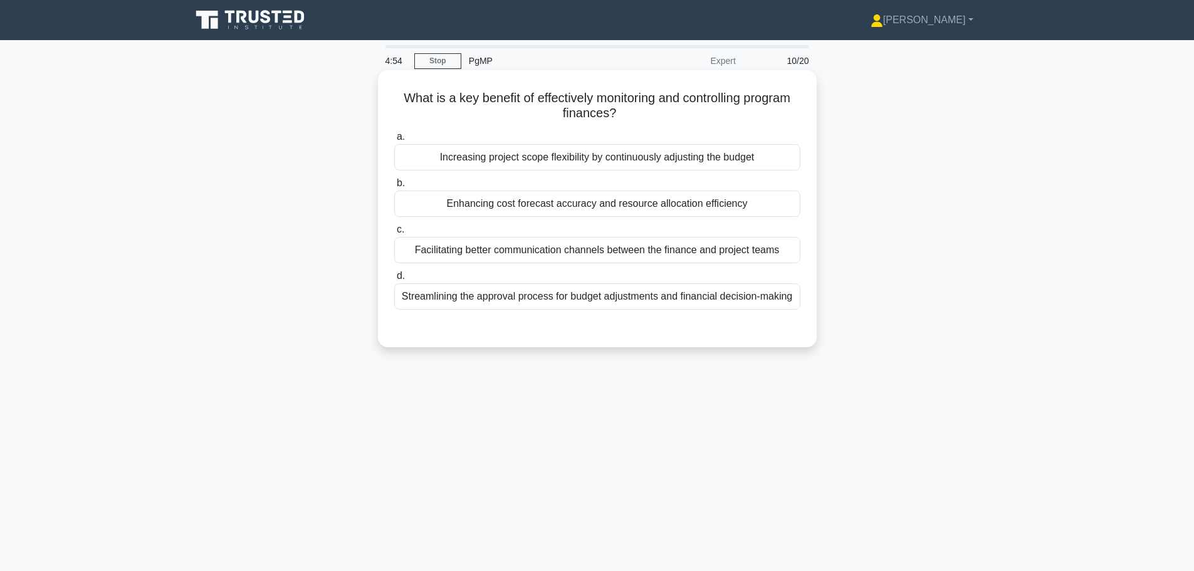
click at [572, 203] on div "Enhancing cost forecast accuracy and resource allocation efficiency" at bounding box center [597, 203] width 406 height 26
click at [394, 187] on input "b. Enhancing cost forecast accuracy and resource allocation efficiency" at bounding box center [394, 183] width 0 height 8
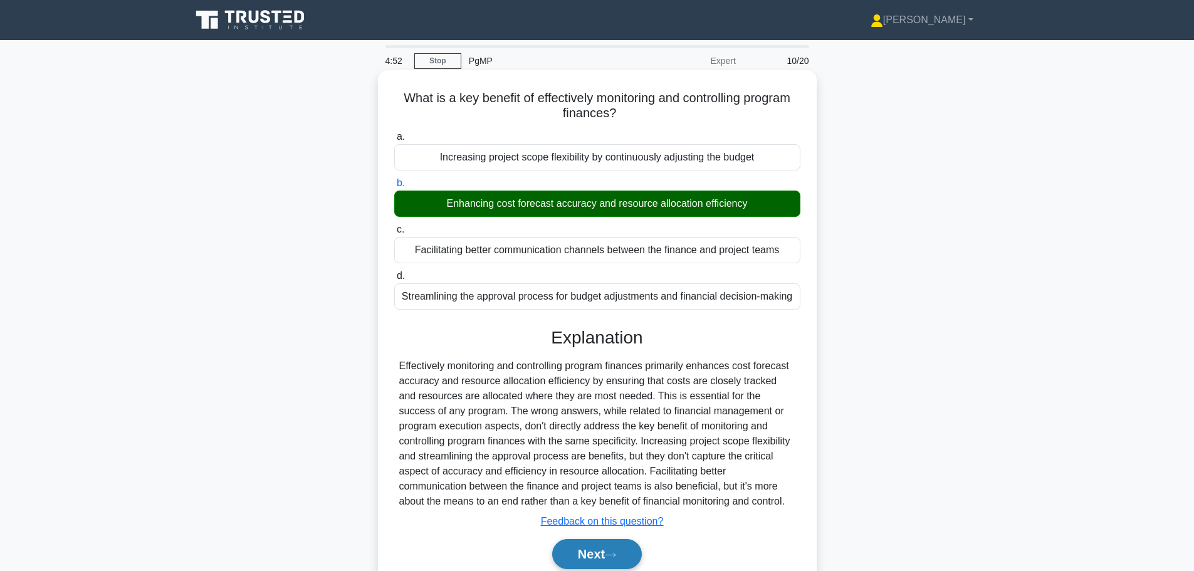
click at [601, 554] on button "Next" at bounding box center [597, 554] width 90 height 30
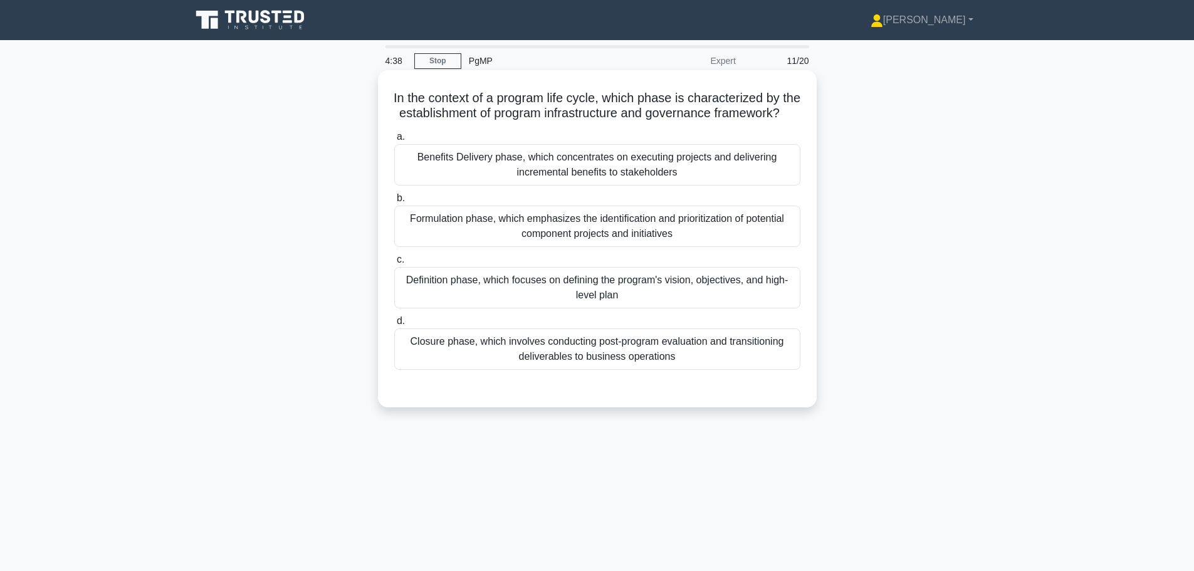
click at [590, 308] on div "Definition phase, which focuses on defining the program's vision, objectives, a…" at bounding box center [597, 287] width 406 height 41
click at [394, 264] on input "c. Definition phase, which focuses on defining the program's vision, objectives…" at bounding box center [394, 260] width 0 height 8
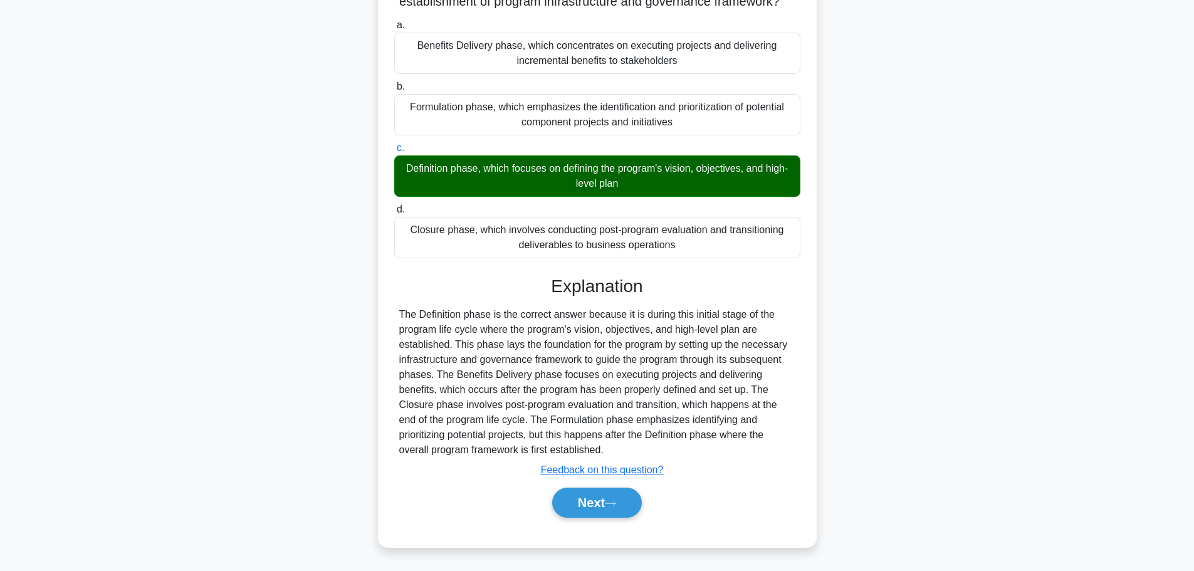
scroll to position [127, 0]
click at [611, 492] on button "Next" at bounding box center [597, 502] width 90 height 30
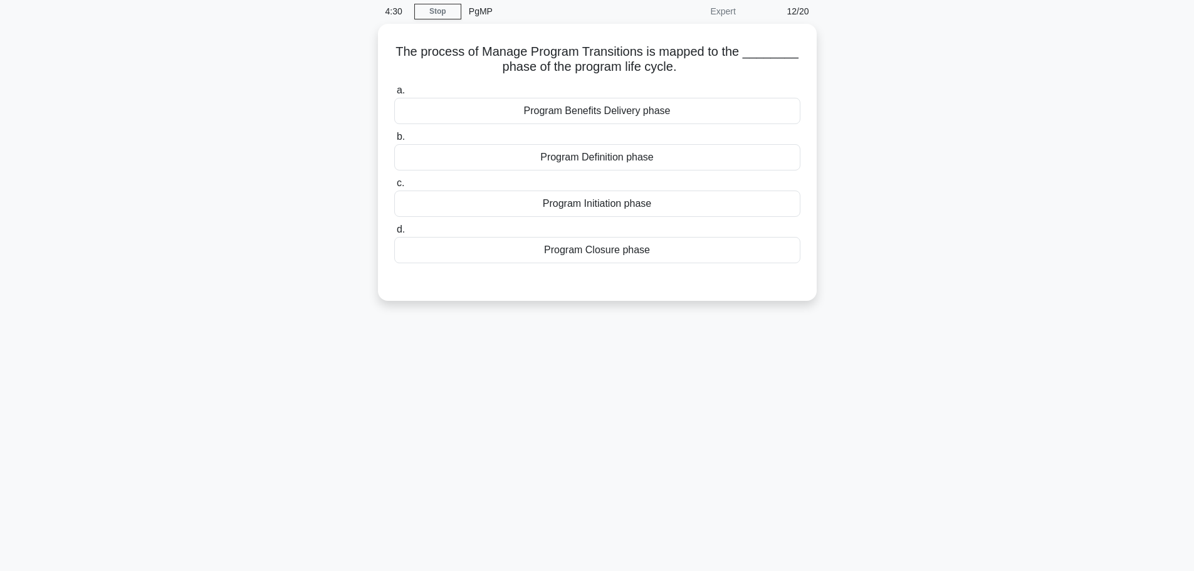
scroll to position [0, 0]
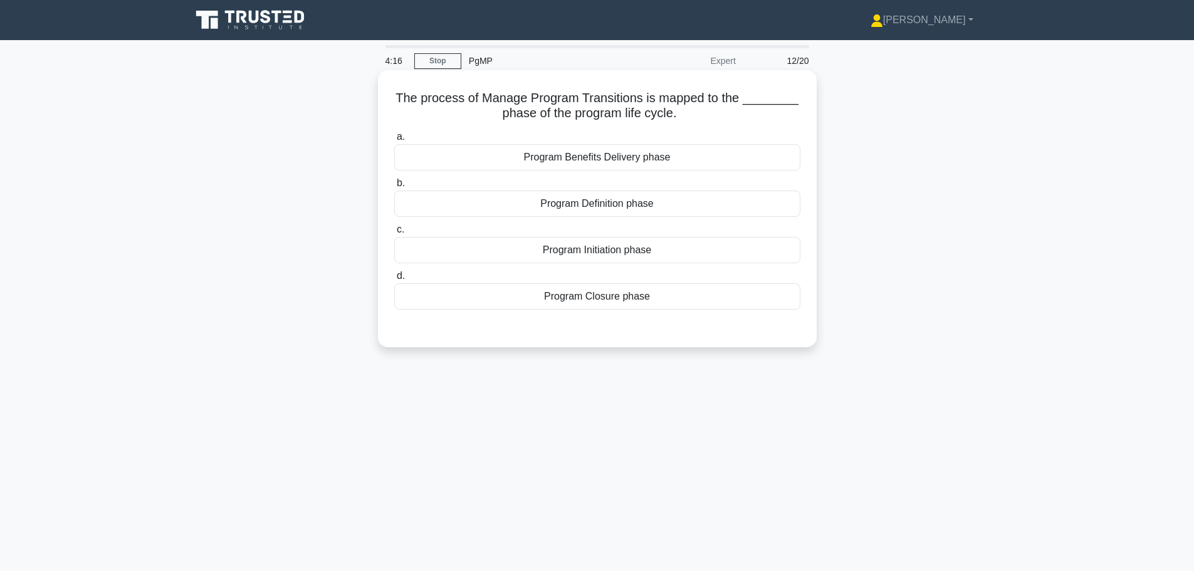
click at [618, 302] on div "Program Closure phase" at bounding box center [597, 296] width 406 height 26
click at [394, 280] on input "d. Program Closure phase" at bounding box center [394, 276] width 0 height 8
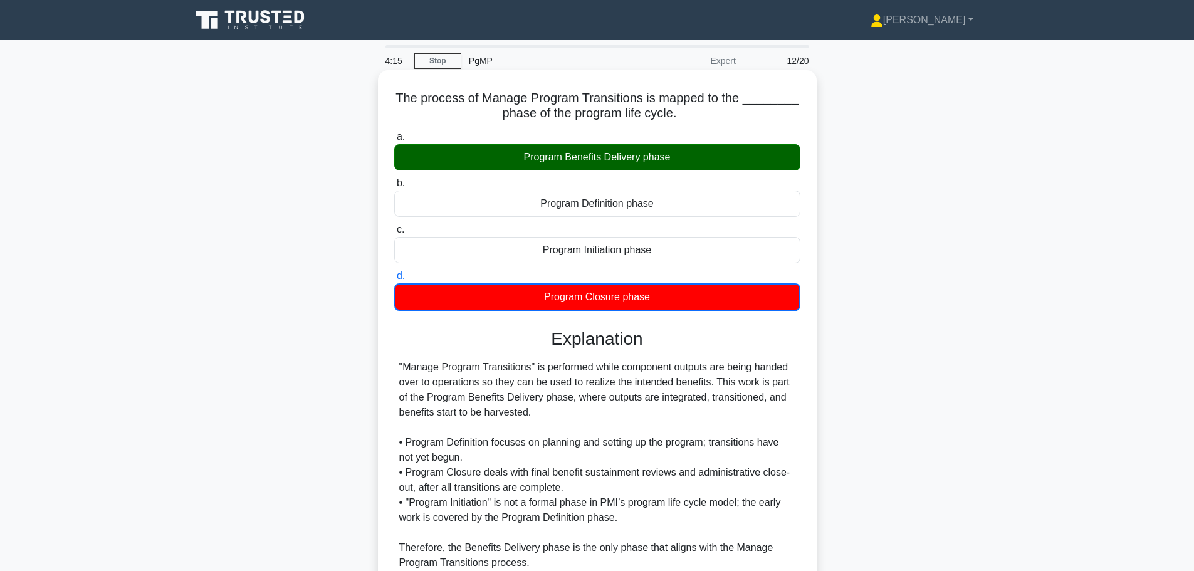
scroll to position [113, 0]
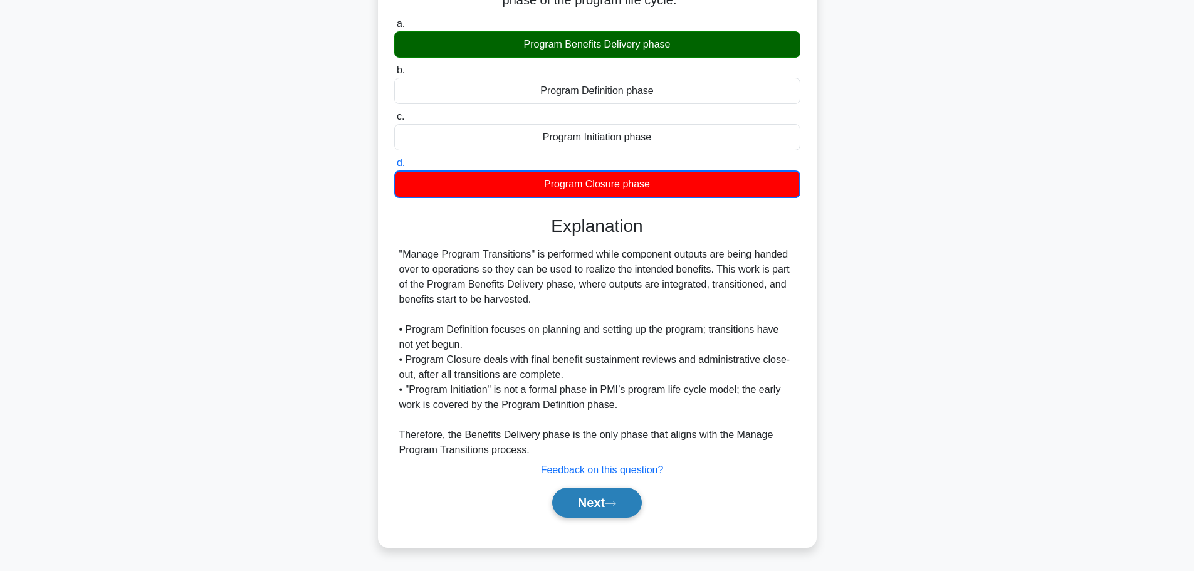
click at [595, 500] on button "Next" at bounding box center [597, 502] width 90 height 30
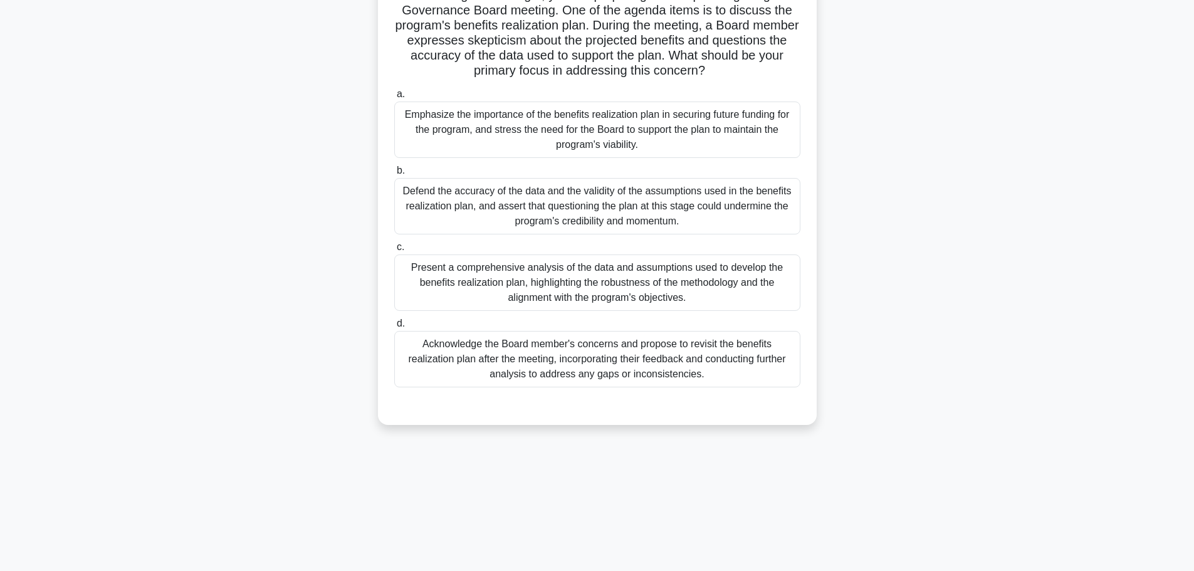
scroll to position [0, 0]
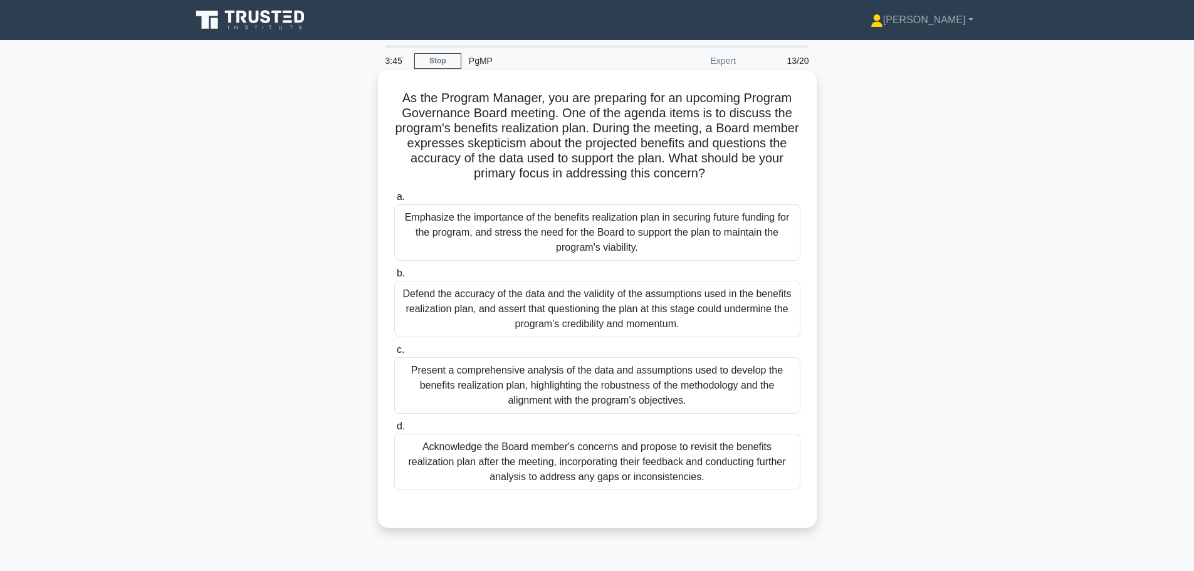
click at [674, 393] on div "Present a comprehensive analysis of the data and assumptions used to develop th…" at bounding box center [597, 385] width 406 height 56
click at [394, 354] on input "c. Present a comprehensive analysis of the data and assumptions used to develop…" at bounding box center [394, 350] width 0 height 8
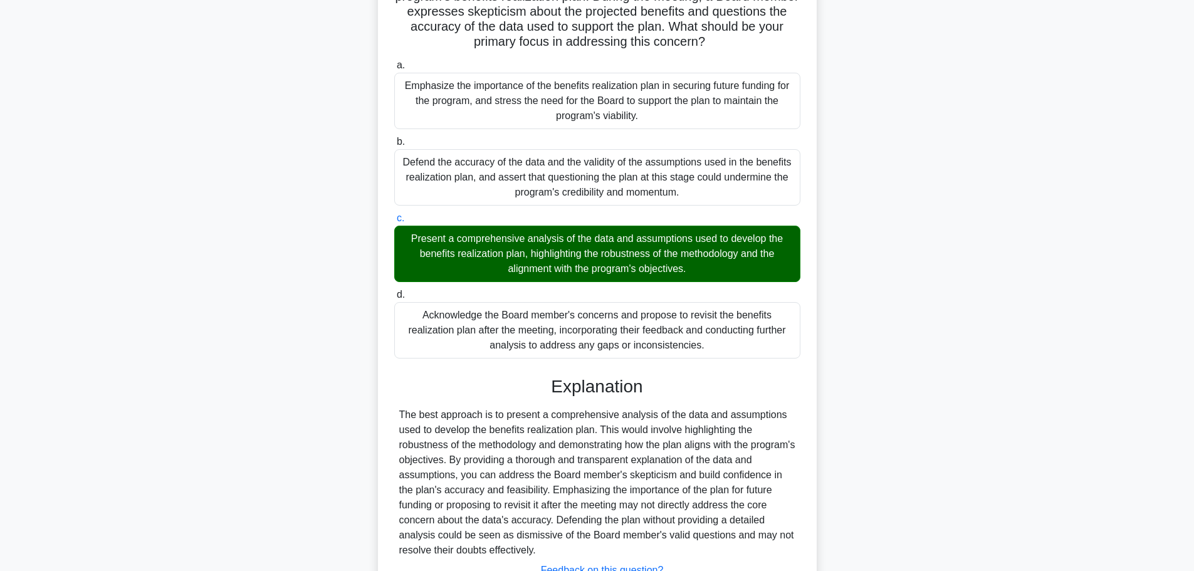
scroll to position [232, 0]
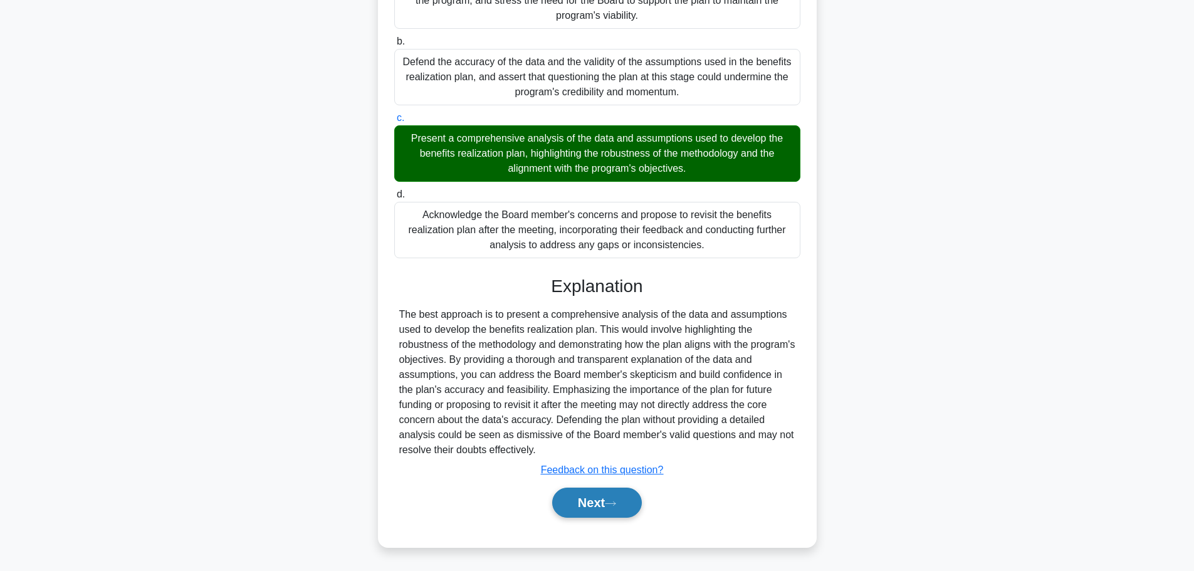
click at [600, 518] on button "Next" at bounding box center [597, 502] width 90 height 30
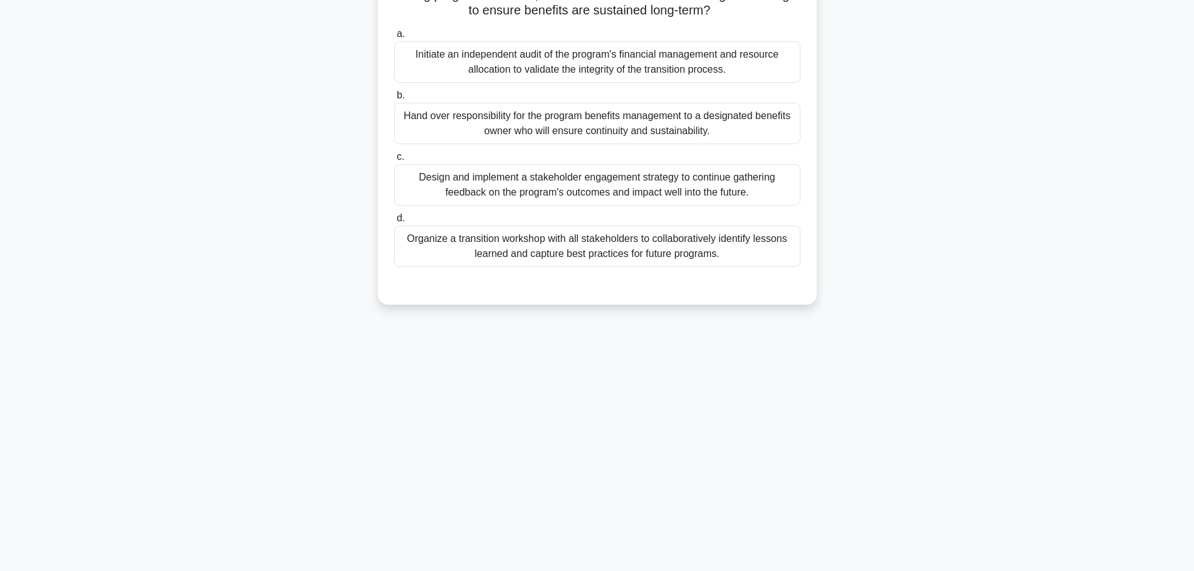
scroll to position [0, 0]
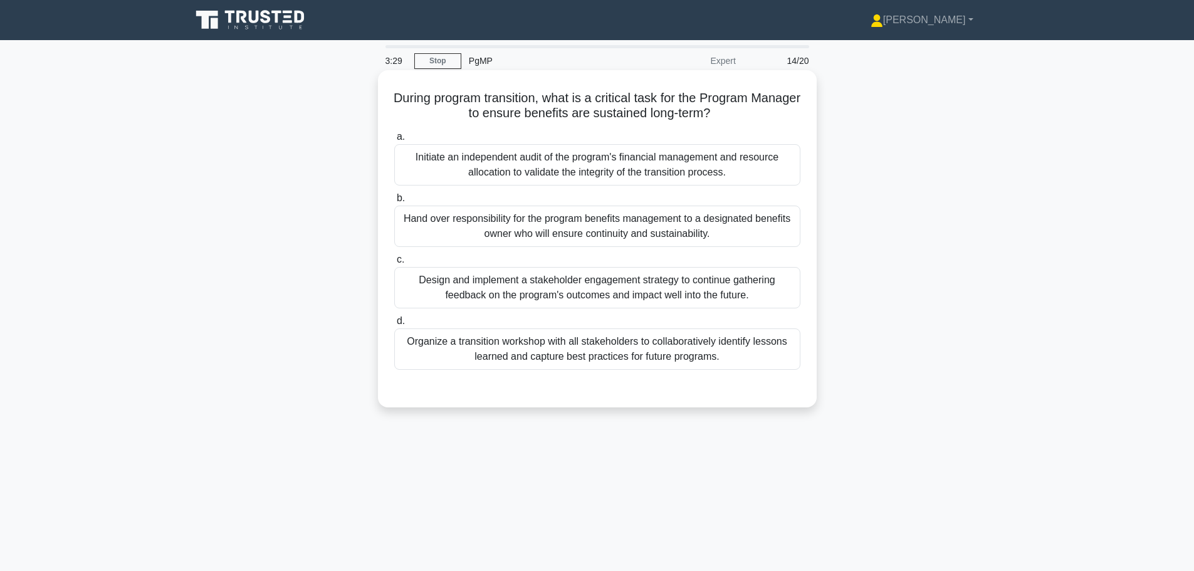
click at [589, 232] on div "Hand over responsibility for the program benefits management to a designated be…" at bounding box center [597, 226] width 406 height 41
click at [394, 202] on input "b. Hand over responsibility for the program benefits management to a designated…" at bounding box center [394, 198] width 0 height 8
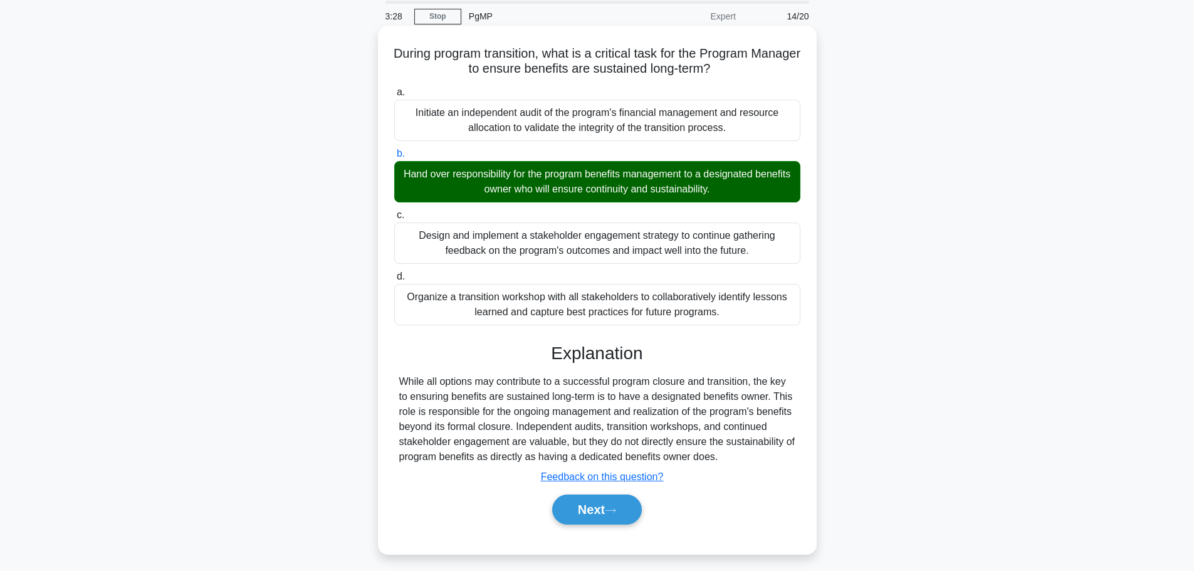
scroll to position [63, 0]
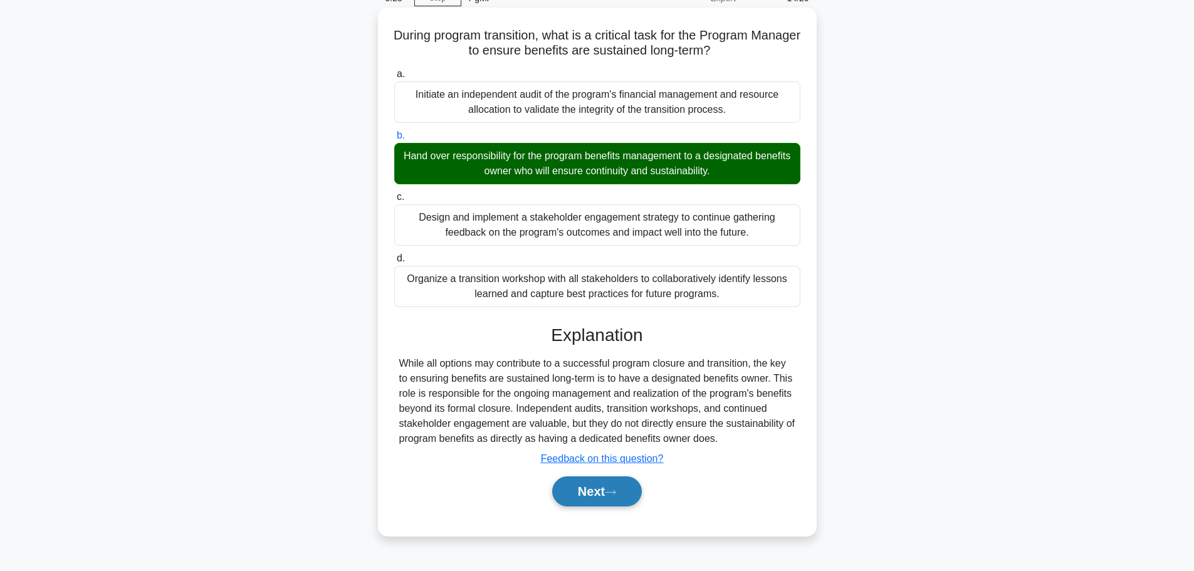
click at [611, 492] on icon at bounding box center [610, 492] width 11 height 7
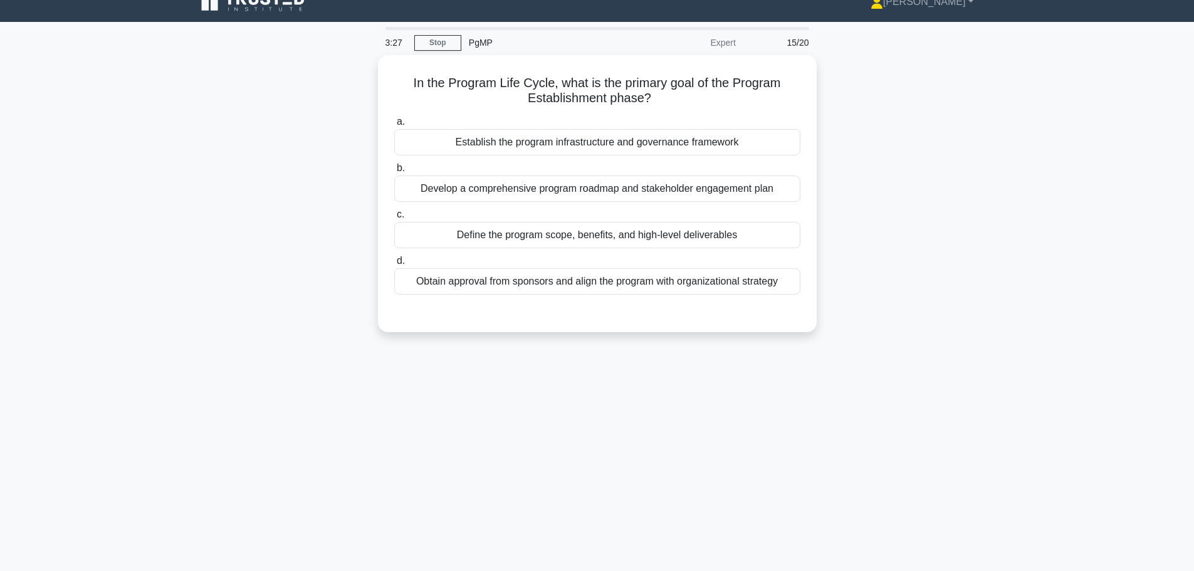
scroll to position [0, 0]
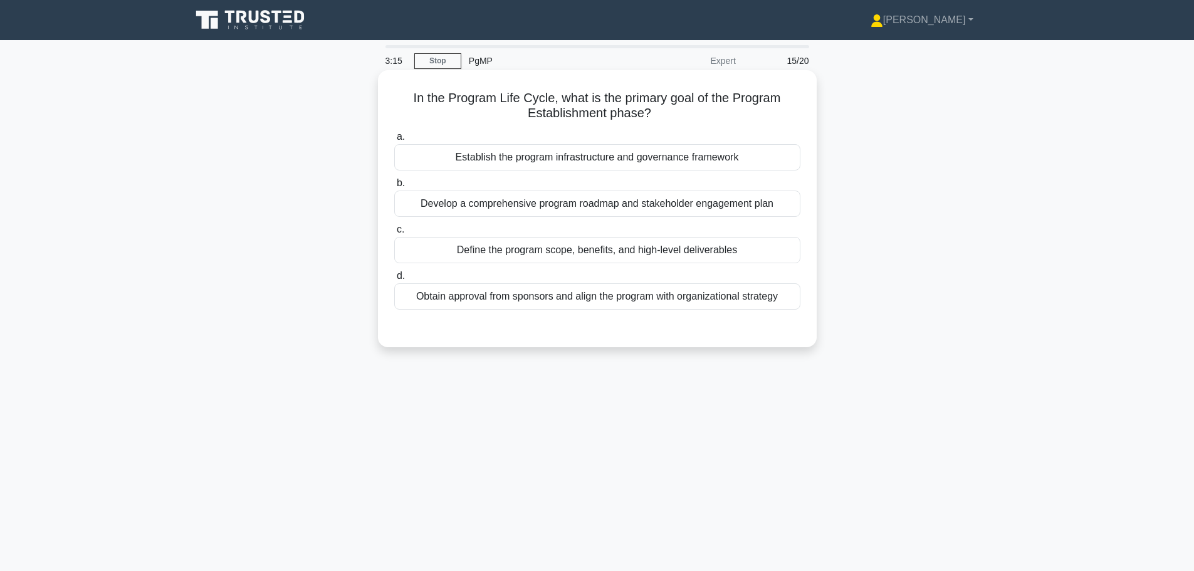
click at [580, 156] on div "Establish the program infrastructure and governance framework" at bounding box center [597, 157] width 406 height 26
click at [394, 141] on input "a. Establish the program infrastructure and governance framework" at bounding box center [394, 137] width 0 height 8
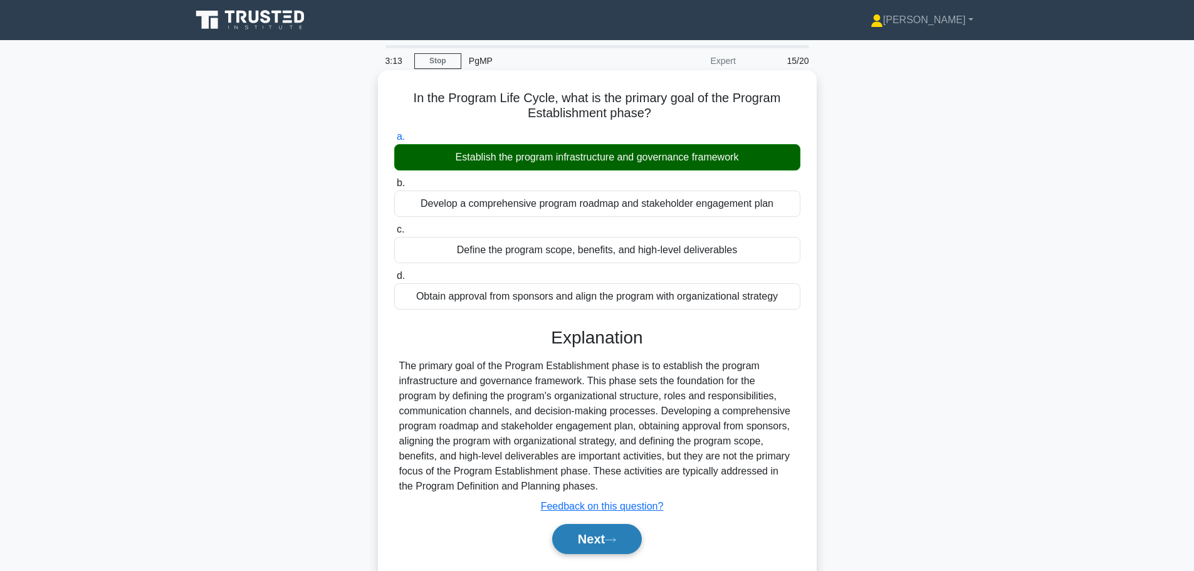
click at [617, 551] on button "Next" at bounding box center [597, 539] width 90 height 30
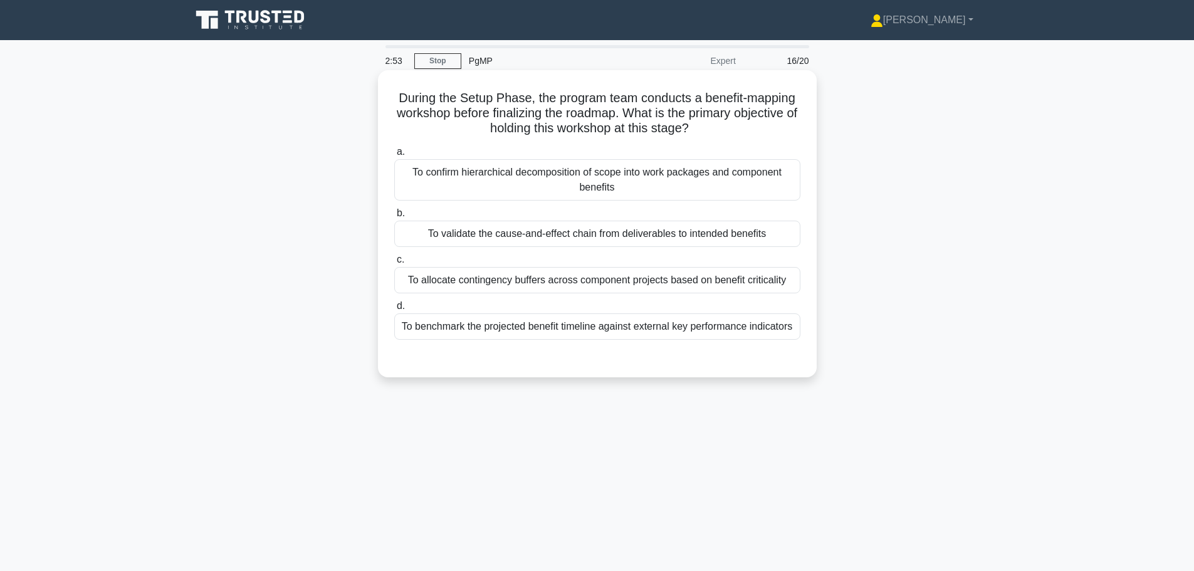
click at [499, 232] on div "To validate the cause-and-effect chain from deliverables to intended benefits" at bounding box center [597, 234] width 406 height 26
click at [394, 217] on input "b. To validate the cause-and-effect chain from deliverables to intended benefits" at bounding box center [394, 213] width 0 height 8
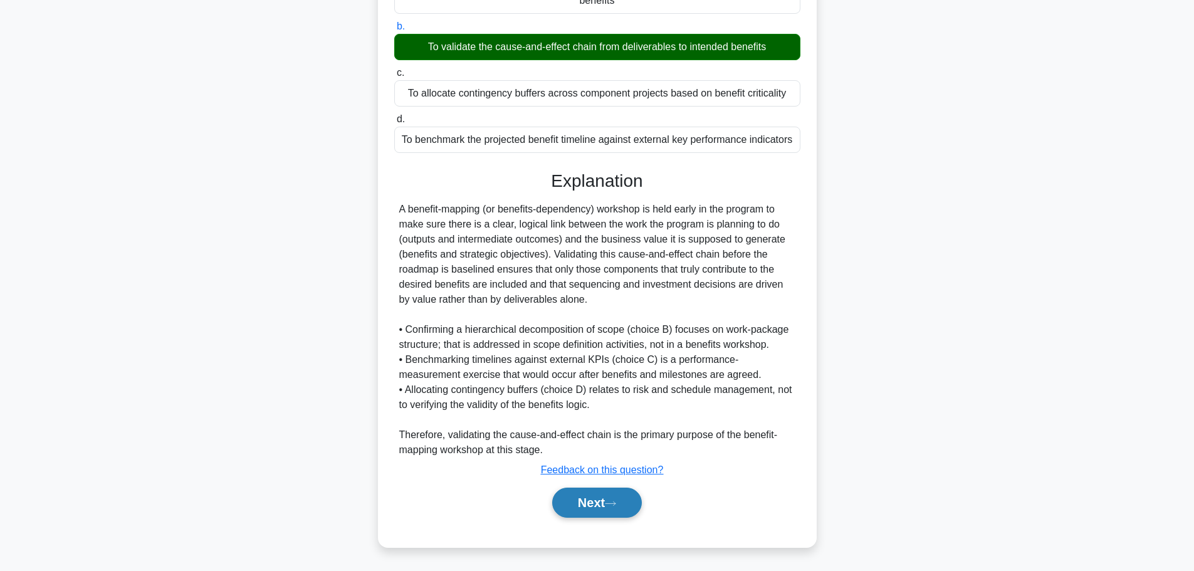
click at [592, 518] on button "Next" at bounding box center [597, 502] width 90 height 30
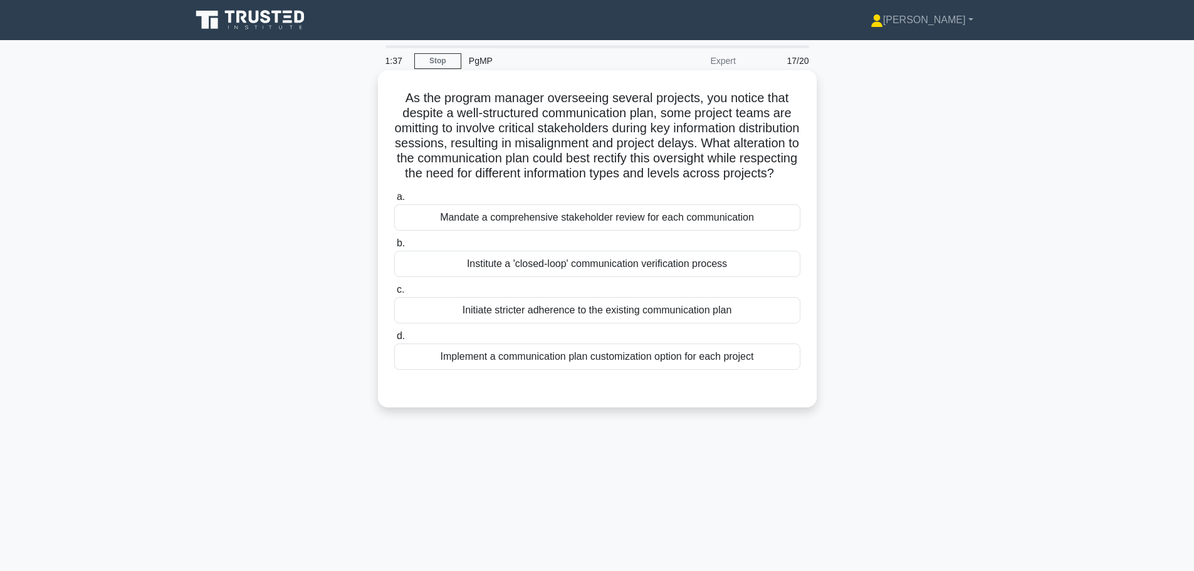
click at [578, 277] on div "Institute a 'closed-loop' communication verification process" at bounding box center [597, 264] width 406 height 26
click at [394, 247] on input "b. Institute a 'closed-loop' communication verification process" at bounding box center [394, 243] width 0 height 8
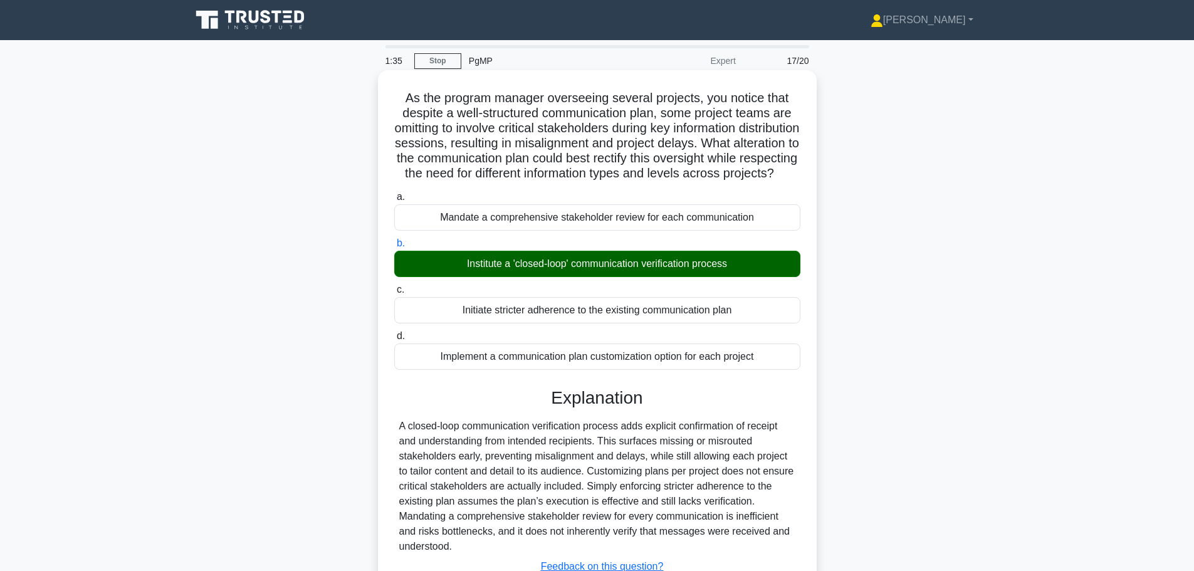
scroll to position [112, 0]
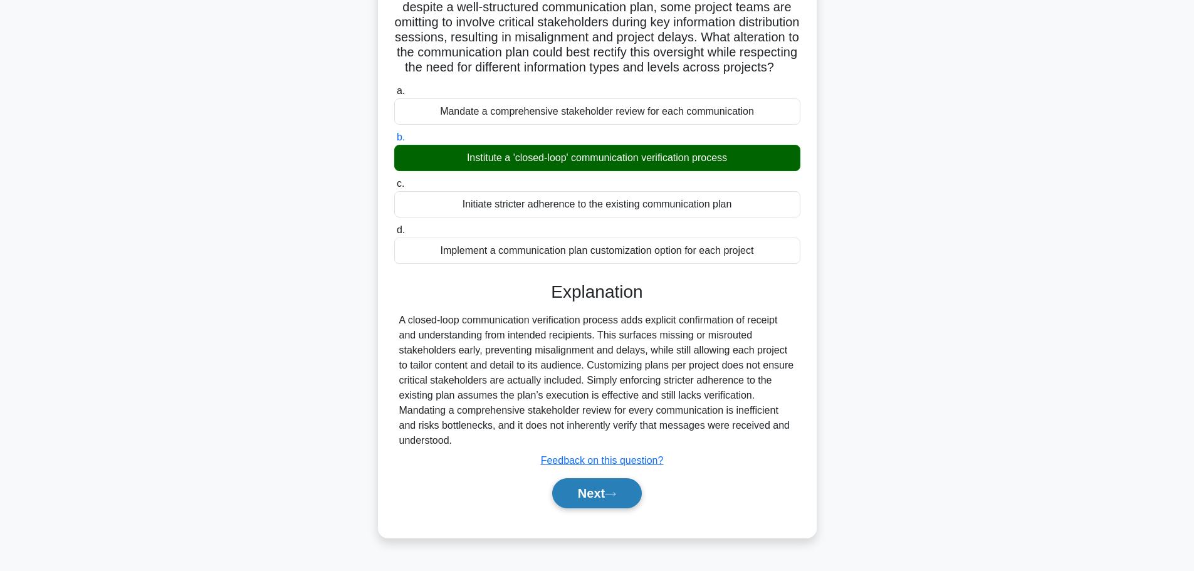
click at [584, 508] on button "Next" at bounding box center [597, 493] width 90 height 30
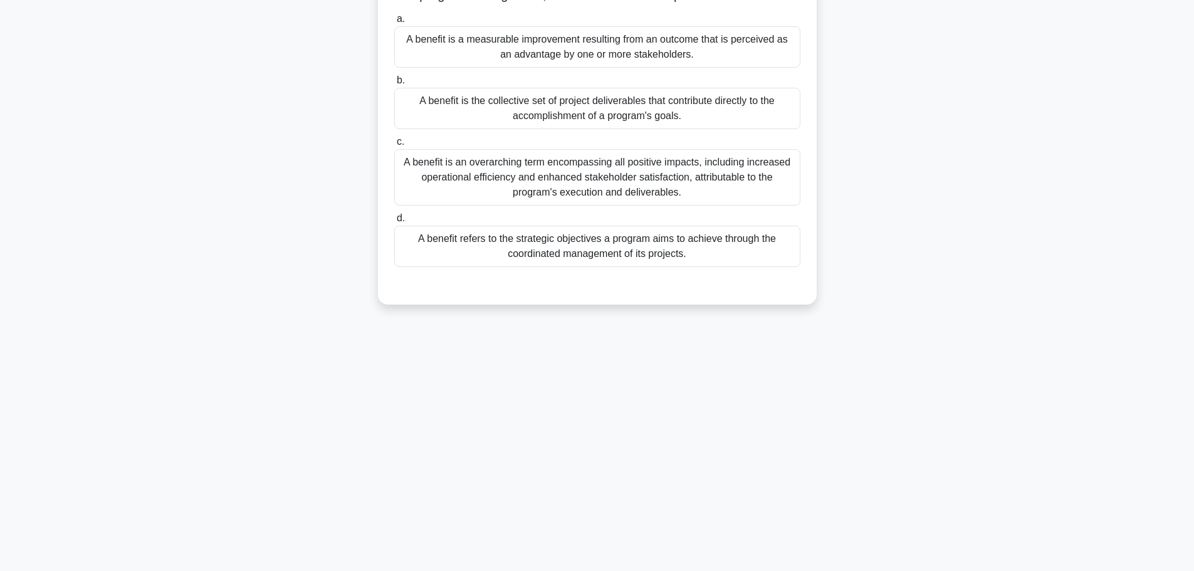
scroll to position [0, 0]
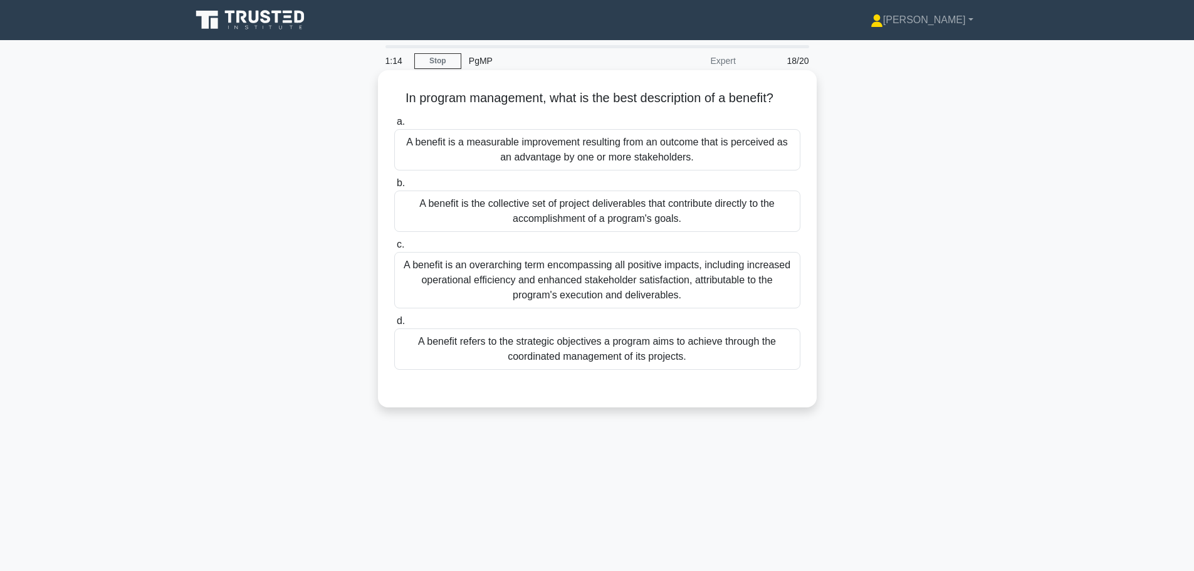
click at [647, 360] on div "A benefit refers to the strategic objectives a program aims to achieve through …" at bounding box center [597, 348] width 406 height 41
click at [394, 325] on input "d. A benefit refers to the strategic objectives a program aims to achieve throu…" at bounding box center [394, 321] width 0 height 8
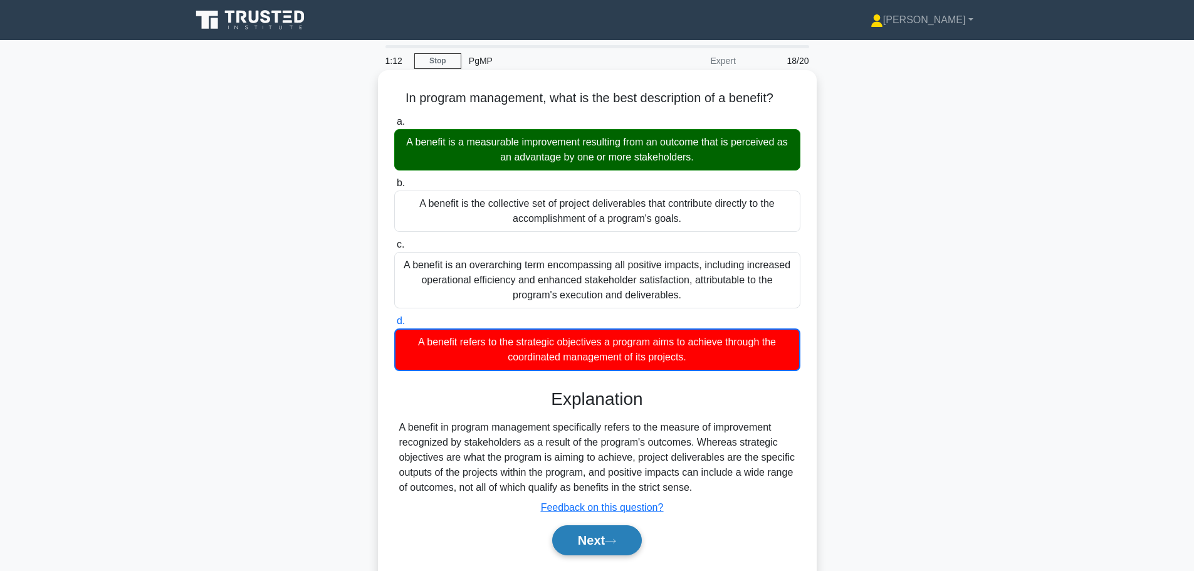
click at [610, 542] on icon at bounding box center [610, 541] width 11 height 7
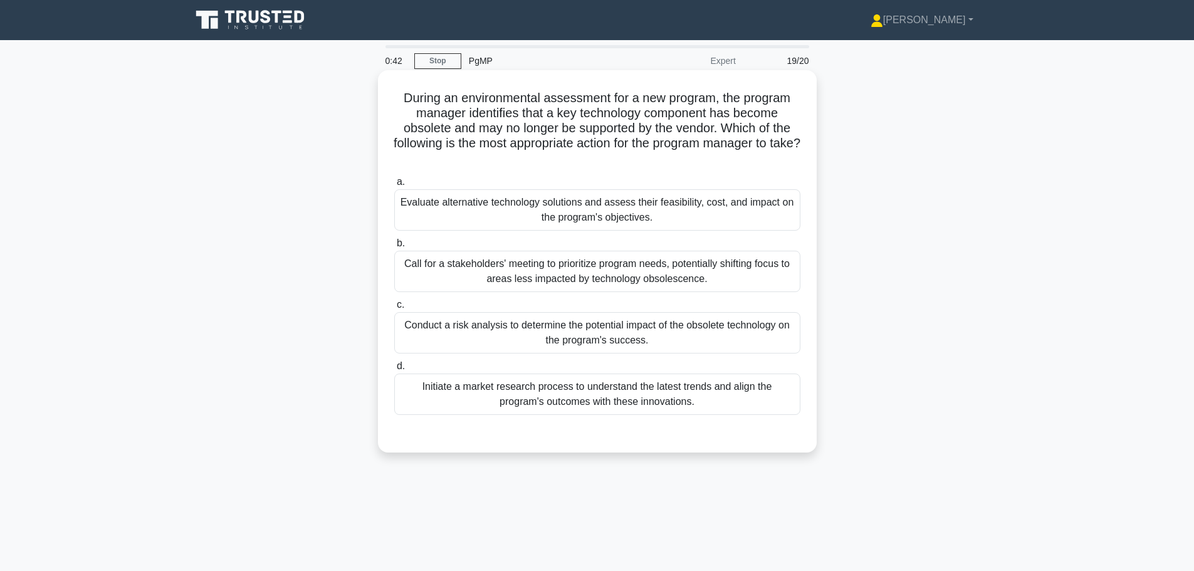
click at [556, 209] on div "Evaluate alternative technology solutions and assess their feasibility, cost, a…" at bounding box center [597, 209] width 406 height 41
click at [394, 186] on input "a. Evaluate alternative technology solutions and assess their feasibility, cost…" at bounding box center [394, 182] width 0 height 8
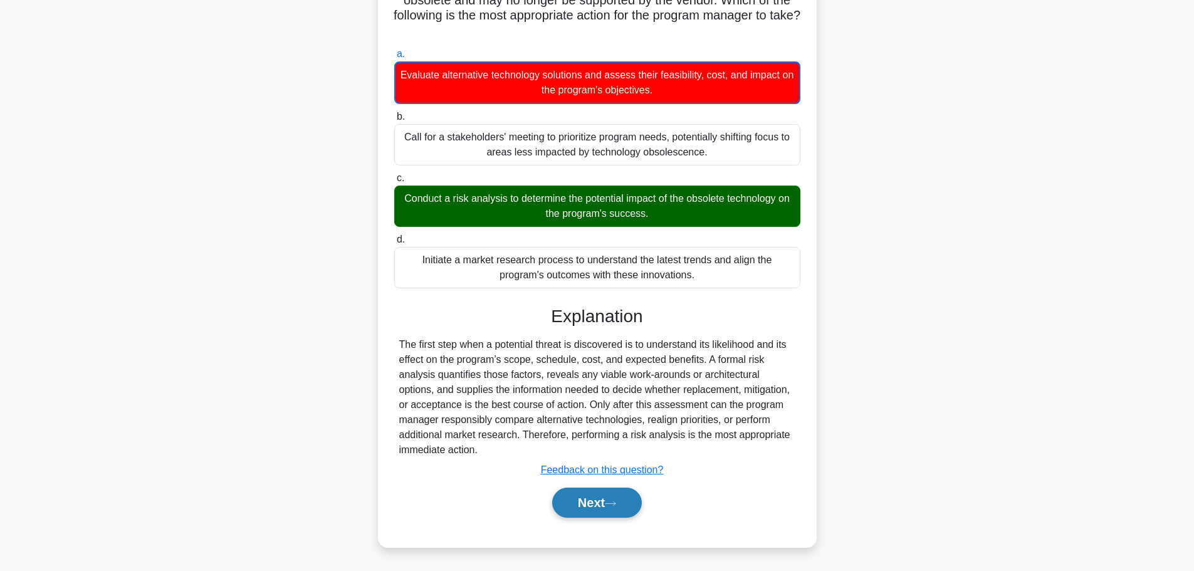
click at [605, 509] on button "Next" at bounding box center [597, 502] width 90 height 30
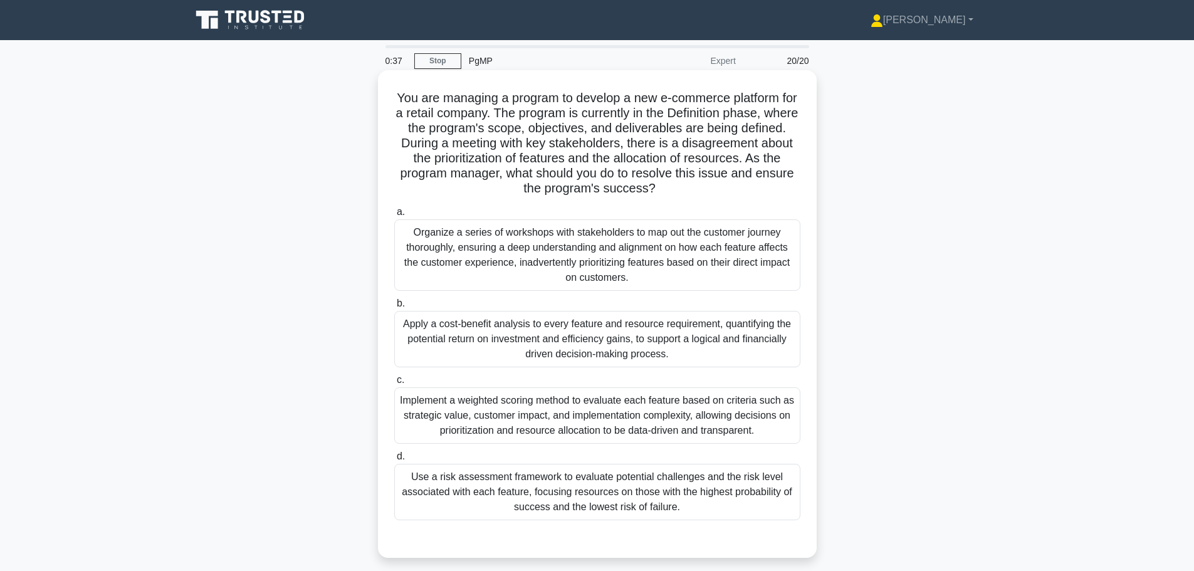
drag, startPoint x: 421, startPoint y: 94, endPoint x: 744, endPoint y: 194, distance: 338.3
click at [744, 194] on h5 "You are managing a program to develop a new e-commerce platform for a retail co…" at bounding box center [597, 143] width 409 height 107
click at [678, 162] on h5 "You are managing a program to develop a new e-commerce platform for a retail co…" at bounding box center [597, 143] width 409 height 107
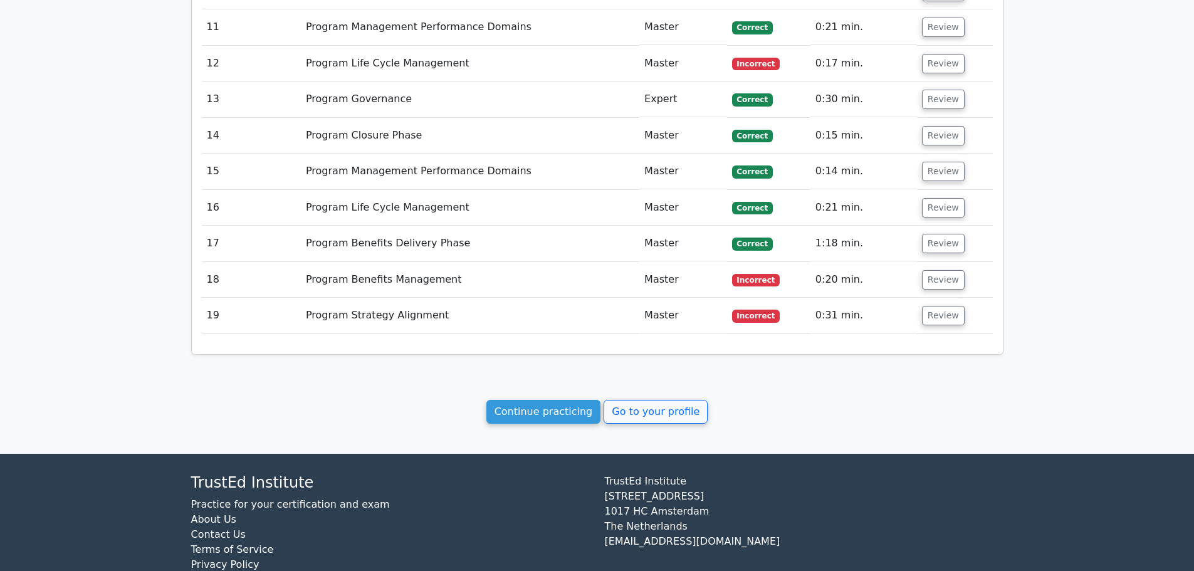
scroll to position [1808, 0]
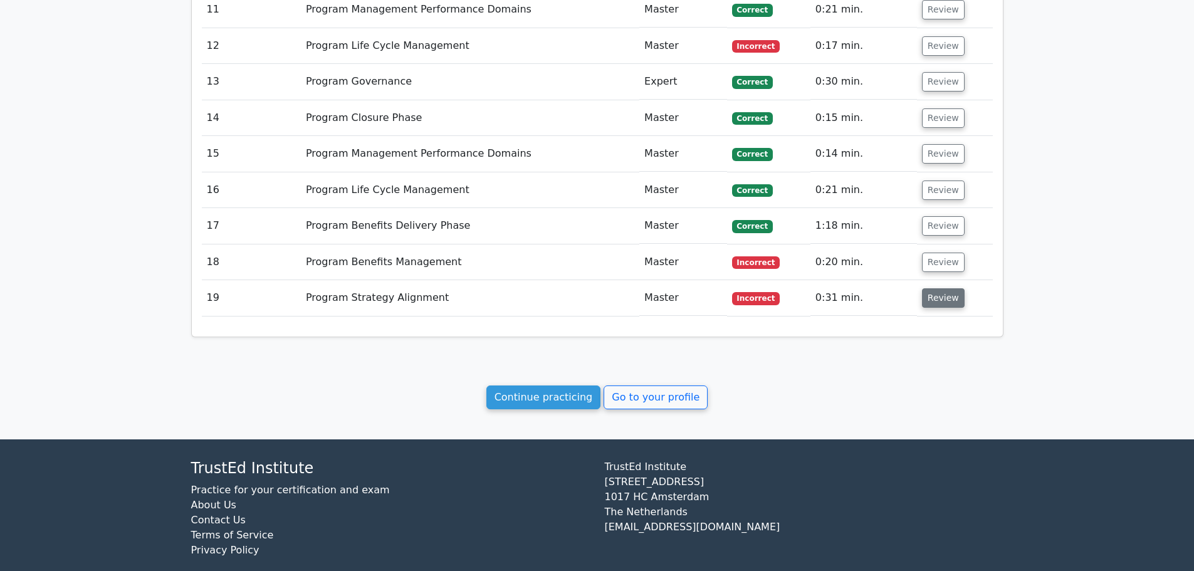
click at [929, 288] on button "Review" at bounding box center [943, 297] width 43 height 19
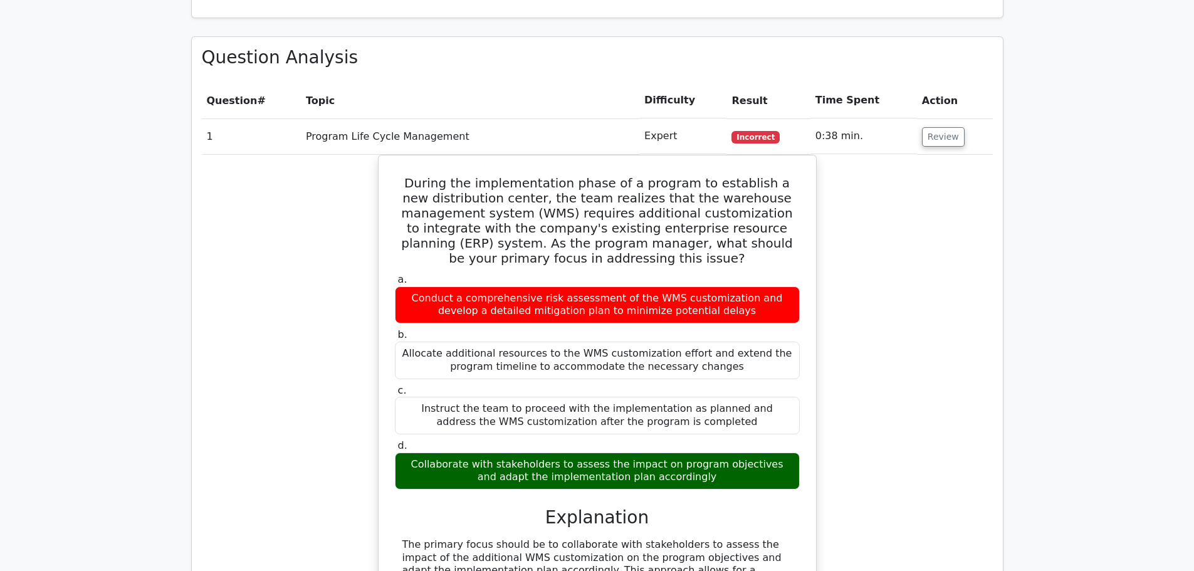
scroll to position [439, 0]
